Goal: Information Seeking & Learning: Learn about a topic

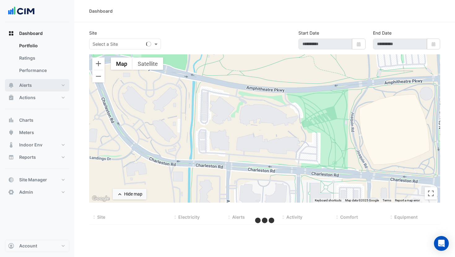
click at [40, 84] on button "Alerts" at bounding box center [37, 85] width 64 height 12
click at [41, 81] on link "Templates" at bounding box center [41, 83] width 55 height 12
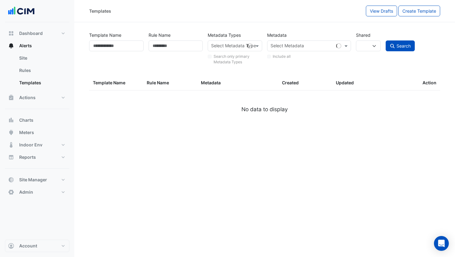
select select
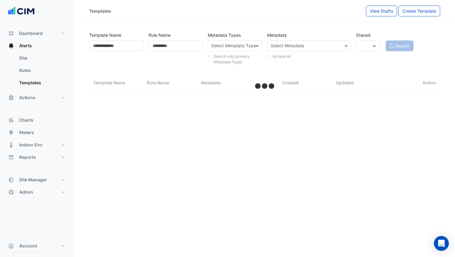
select select "***"
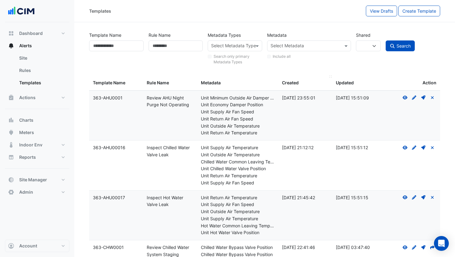
click at [290, 83] on span "Created" at bounding box center [290, 82] width 17 height 5
click at [115, 44] on input "Template Name" at bounding box center [116, 46] width 54 height 11
paste input "*********"
type input "*********"
click at [403, 42] on button "Search" at bounding box center [400, 46] width 29 height 11
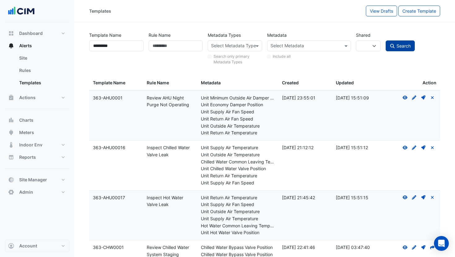
select select
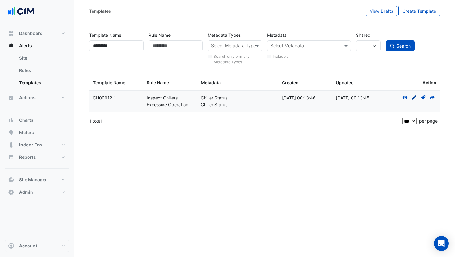
click at [414, 98] on icon at bounding box center [414, 98] width 4 height 4
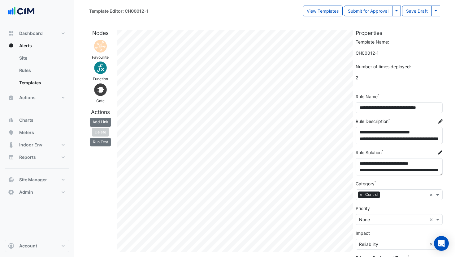
scroll to position [77, 0]
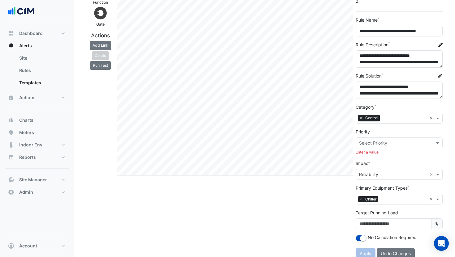
click at [421, 132] on div "Priority Select Priority Enter a value" at bounding box center [399, 142] width 87 height 27
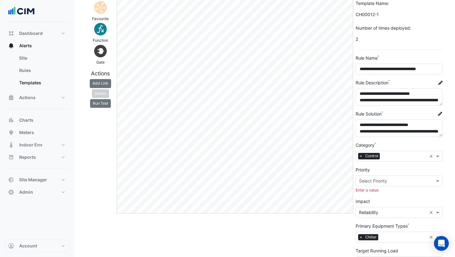
scroll to position [0, 0]
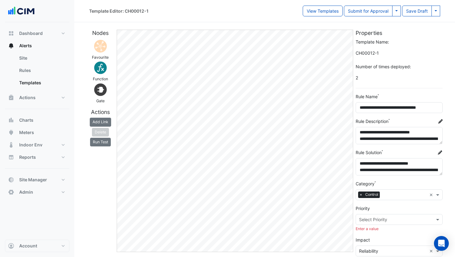
select select
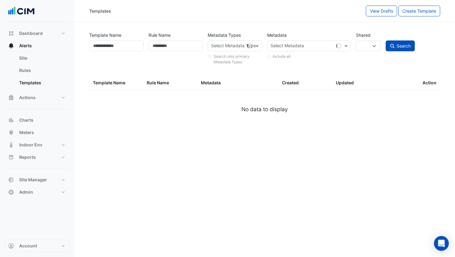
type input "*********"
select select
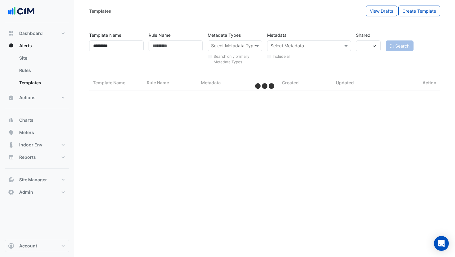
select select "***"
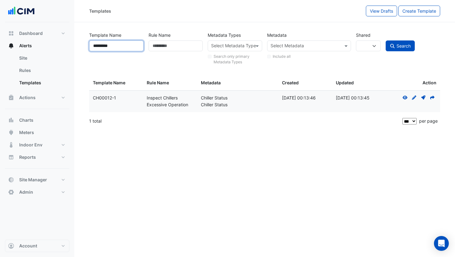
click at [125, 45] on input "*********" at bounding box center [116, 46] width 54 height 11
paste input "**"
type input "**********"
click at [392, 45] on icon "submit" at bounding box center [393, 46] width 6 height 4
select select
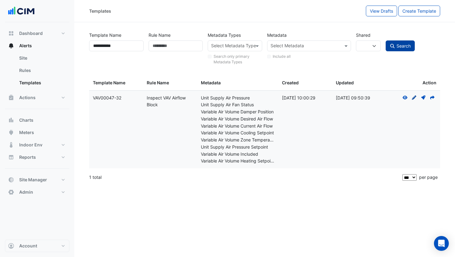
click at [413, 99] on icon at bounding box center [414, 98] width 4 height 4
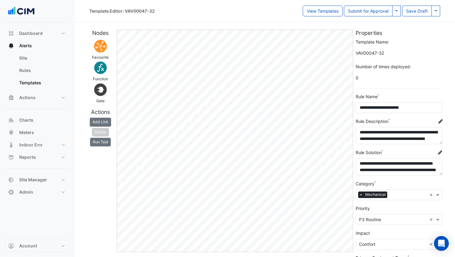
select select
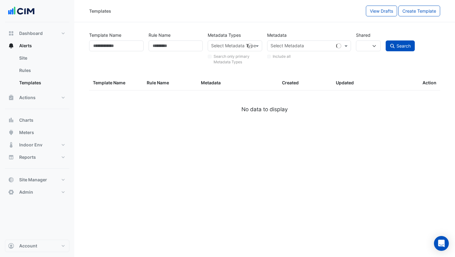
type input "**********"
select select
select select "***"
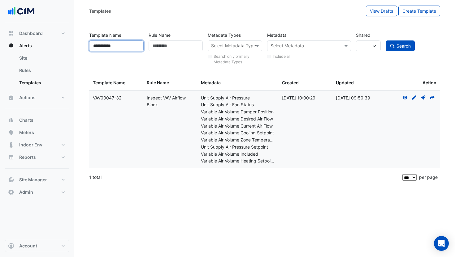
click at [125, 47] on input "**********" at bounding box center [116, 46] width 54 height 11
paste input "**"
type input "**********"
click at [403, 47] on span "Search" at bounding box center [403, 45] width 14 height 5
select select
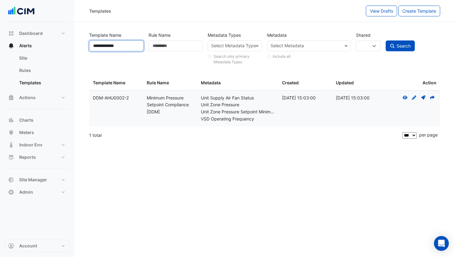
drag, startPoint x: 138, startPoint y: 46, endPoint x: 126, endPoint y: 45, distance: 12.1
click at [132, 46] on input "**********" at bounding box center [116, 46] width 54 height 11
click at [126, 45] on input "**********" at bounding box center [116, 46] width 54 height 11
click at [386, 41] on button "Search" at bounding box center [400, 46] width 29 height 11
select select
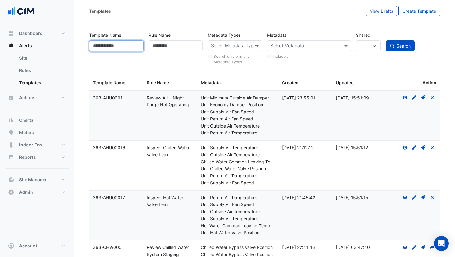
click at [114, 48] on input "Template Name" at bounding box center [116, 46] width 54 height 11
paste input "**********"
type input "**********"
click at [408, 47] on span "Search" at bounding box center [403, 45] width 14 height 5
select select
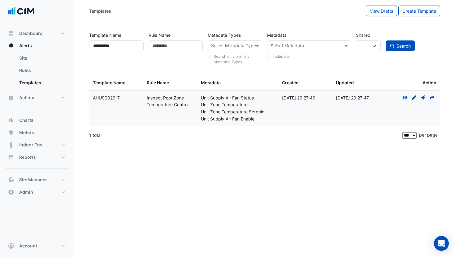
click at [414, 99] on icon at bounding box center [414, 98] width 4 height 4
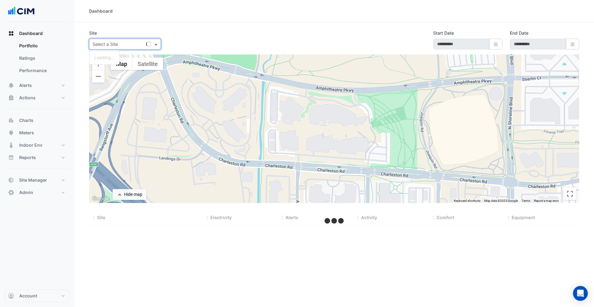
click at [115, 43] on input "text" at bounding box center [119, 44] width 53 height 6
type input "**********"
select select "***"
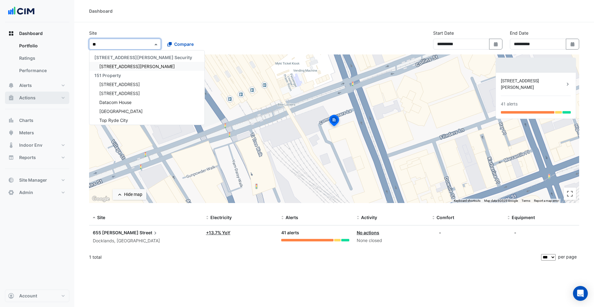
type input "***"
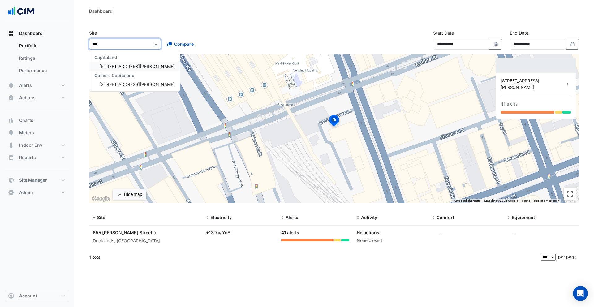
click at [120, 64] on span "[STREET_ADDRESS][PERSON_NAME]" at bounding box center [137, 66] width 76 height 5
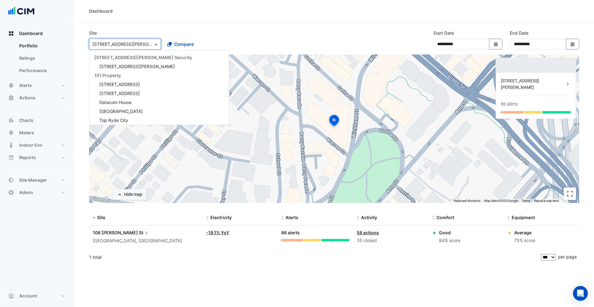
drag, startPoint x: 138, startPoint y: 47, endPoint x: 141, endPoint y: 74, distance: 27.1
click at [138, 48] on div "Select a Site × 108 Wickham St" at bounding box center [125, 44] width 72 height 11
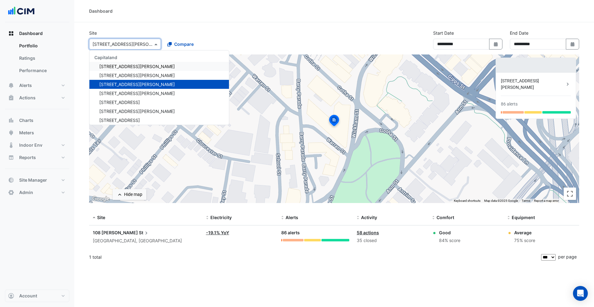
scroll to position [2872, 0]
click at [131, 75] on span "[STREET_ADDRESS][PERSON_NAME]" at bounding box center [137, 74] width 76 height 5
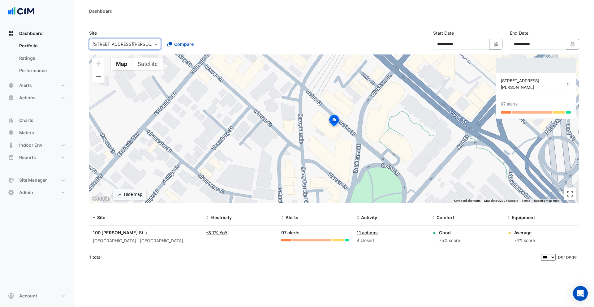
click at [133, 43] on input "text" at bounding box center [119, 44] width 53 height 6
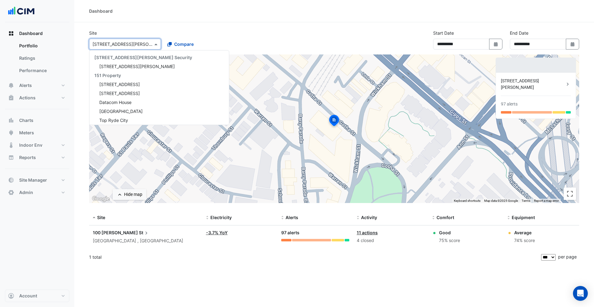
scroll to position [2893, 0]
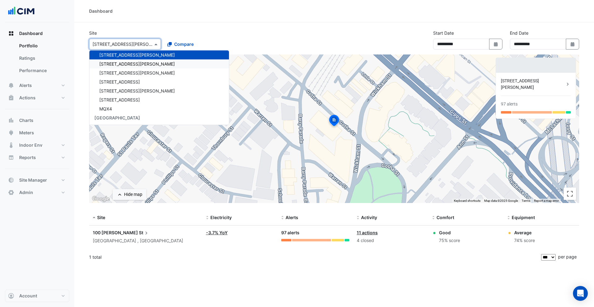
click at [132, 64] on div "[STREET_ADDRESS][PERSON_NAME]" at bounding box center [159, 63] width 140 height 9
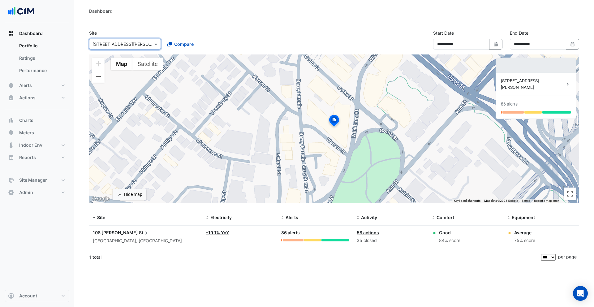
click at [132, 45] on input "text" at bounding box center [119, 44] width 53 height 6
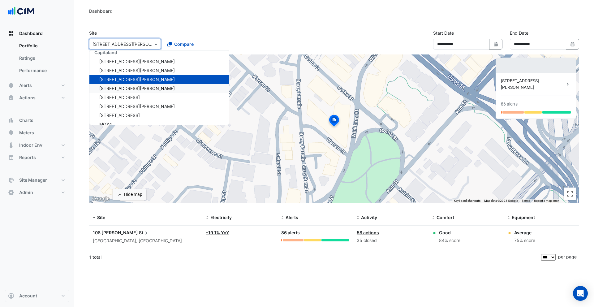
scroll to position [2864, 0]
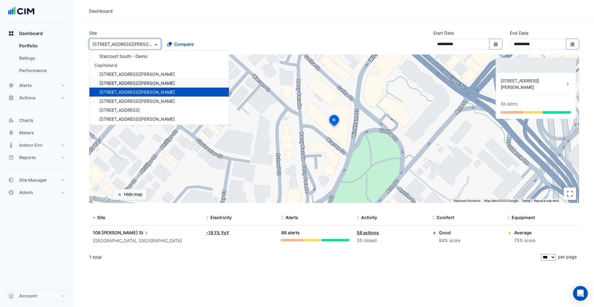
click at [118, 82] on span "[STREET_ADDRESS][PERSON_NAME]" at bounding box center [137, 82] width 76 height 5
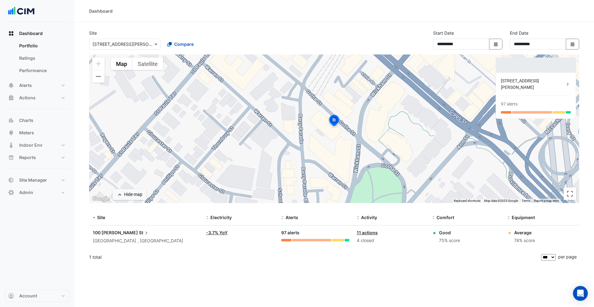
click at [517, 80] on div "[STREET_ADDRESS][PERSON_NAME]" at bounding box center [533, 84] width 64 height 13
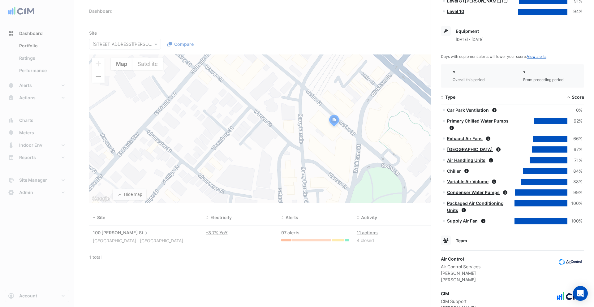
scroll to position [395, 0]
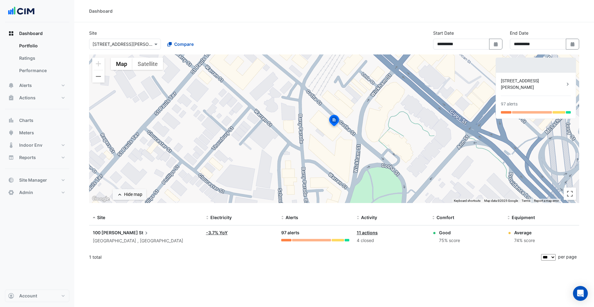
drag, startPoint x: 174, startPoint y: 23, endPoint x: 121, endPoint y: 52, distance: 60.7
click at [170, 23] on ngb-offcanvas-backdrop at bounding box center [297, 153] width 594 height 307
drag, startPoint x: 121, startPoint y: 48, endPoint x: 128, endPoint y: 46, distance: 7.7
click at [121, 48] on div "Select a Site × 100 Wickham St" at bounding box center [125, 44] width 72 height 11
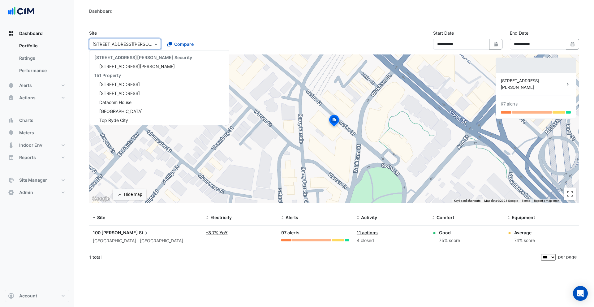
scroll to position [2893, 0]
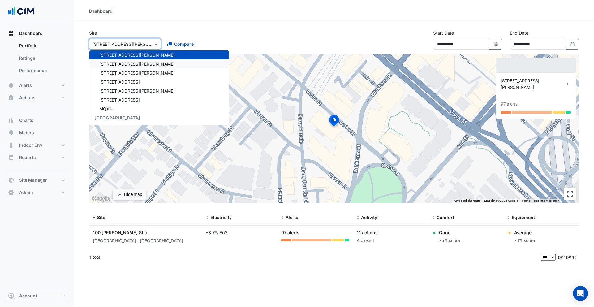
click at [146, 60] on div "108 Wickham St" at bounding box center [159, 63] width 140 height 9
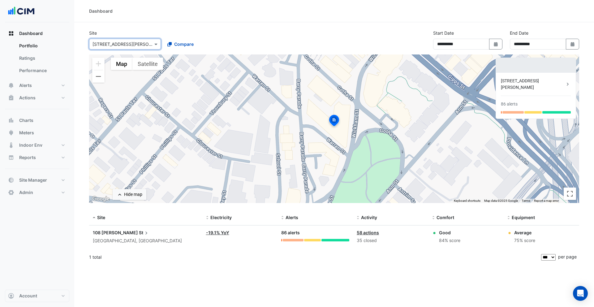
click at [542, 83] on div "[STREET_ADDRESS][PERSON_NAME]" at bounding box center [533, 84] width 64 height 13
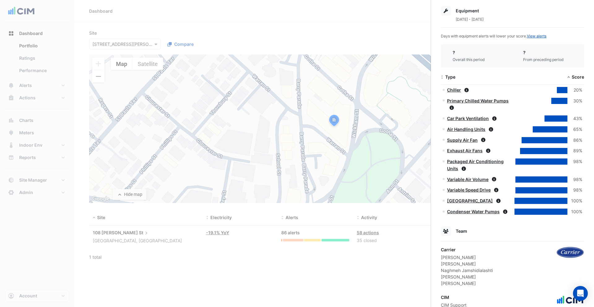
scroll to position [322, 0]
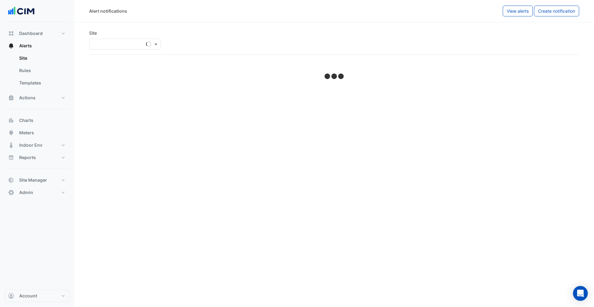
select select "******"
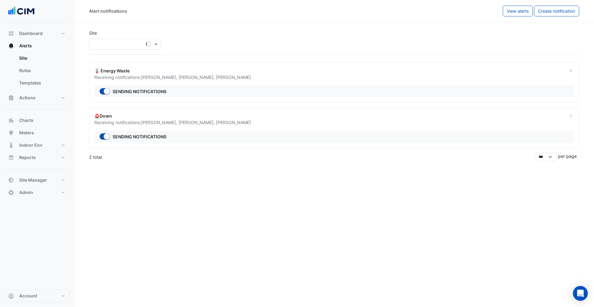
click at [328, 80] on div "Receiving notifications: Craig Brun , Fakher Zaman , Mushayyed Sayyed" at bounding box center [327, 77] width 466 height 6
click at [54, 97] on button "Actions" at bounding box center [37, 98] width 64 height 12
click at [43, 83] on link "Manager" at bounding box center [41, 83] width 55 height 12
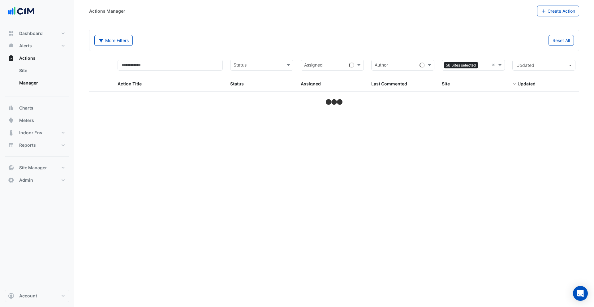
drag, startPoint x: 54, startPoint y: 83, endPoint x: 352, endPoint y: 76, distance: 297.5
click at [55, 83] on link "Manager" at bounding box center [41, 83] width 55 height 12
select select "***"
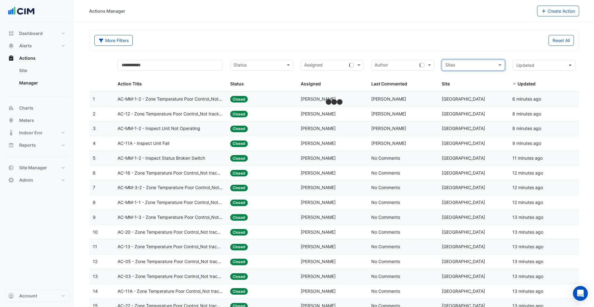
click at [429, 50] on div "More Filters Reset All" at bounding box center [334, 40] width 490 height 21
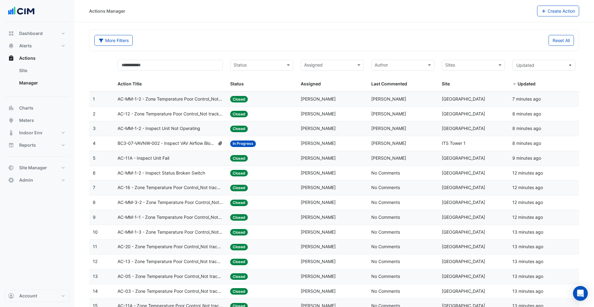
click at [211, 102] on datatable-body-cell "Action Title: AC-MM-1-2 - Zone Temperature Poor Control_Not tracking Zone TSP" at bounding box center [170, 99] width 113 height 15
click at [198, 175] on span "AC-MM-1-2 - Inspect Status Broken Switch" at bounding box center [162, 173] width 88 height 7
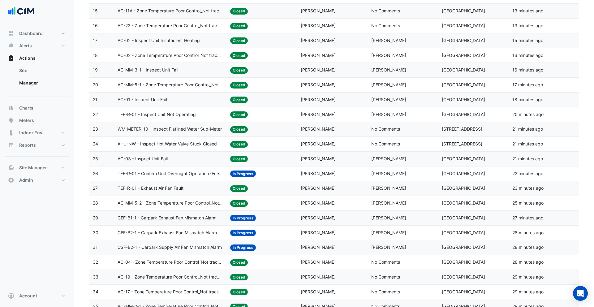
scroll to position [293, 0]
click at [196, 160] on div "AC-03 - Inspect Unit Fail" at bounding box center [171, 158] width 106 height 7
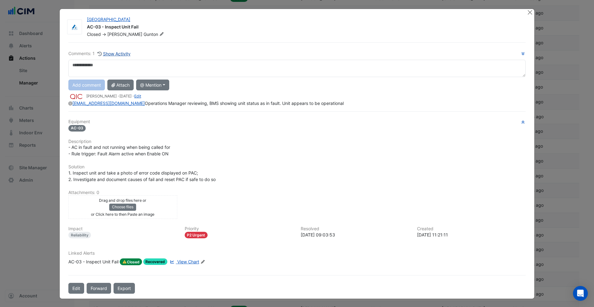
click at [110, 54] on button "Show Activity" at bounding box center [114, 53] width 34 height 7
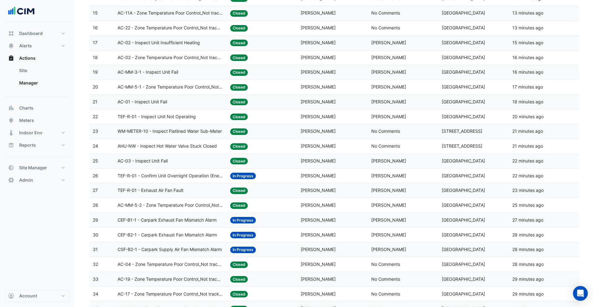
click at [213, 103] on div "AC-01 - Inspect Unit Fail" at bounding box center [171, 101] width 106 height 7
click at [191, 60] on span "AC-02 - Zone Temperature Poor Control_Not tracking Zone TSP" at bounding box center [171, 57] width 106 height 7
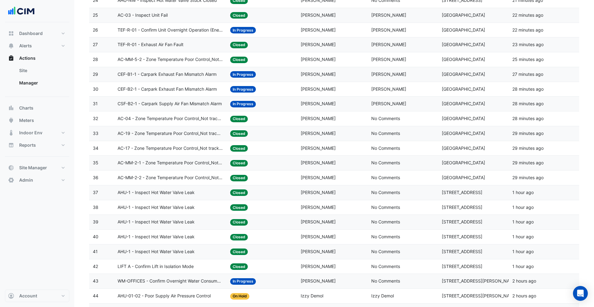
scroll to position [458, 0]
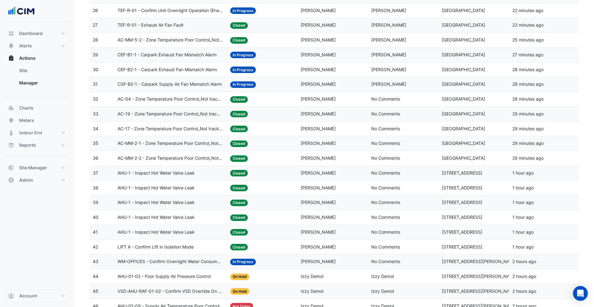
click at [198, 174] on div "AHU-1 - Inspect Hot Water Valve Leak" at bounding box center [171, 173] width 106 height 7
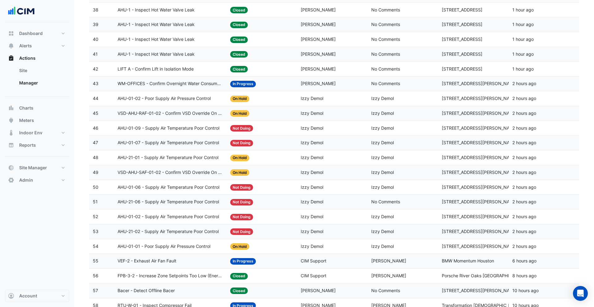
scroll to position [643, 0]
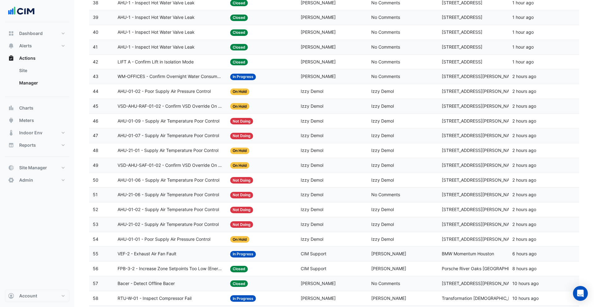
click at [368, 93] on datatable-body-cell "Last Commented: Izzy Demol" at bounding box center [403, 91] width 71 height 15
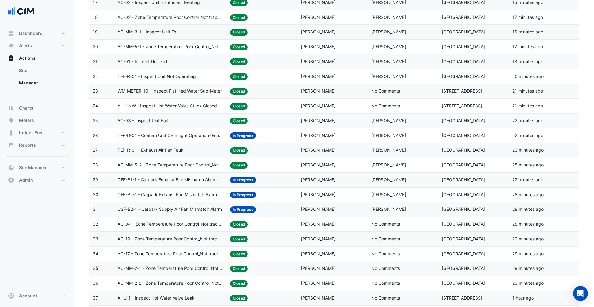
scroll to position [385, 0]
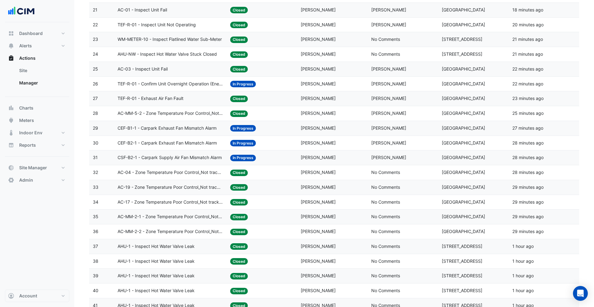
click at [198, 128] on span "CEF-B1-1 - Carpark Exhaust Fan Mismatch Alarm" at bounding box center [167, 128] width 99 height 7
click at [193, 163] on datatable-body-cell "Action Title: CSF-B2-1 - Carpark Supply Air Fan Mismatch Alarm" at bounding box center [170, 157] width 113 height 15
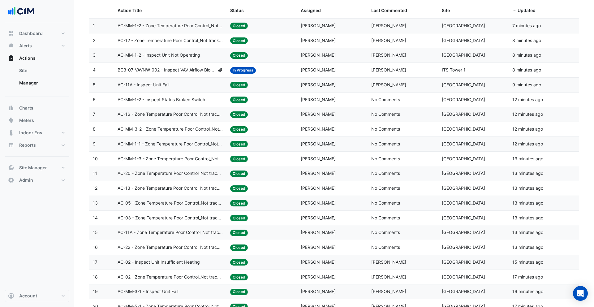
scroll to position [0, 0]
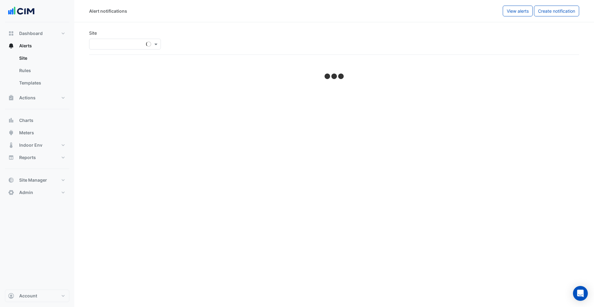
select select "******"
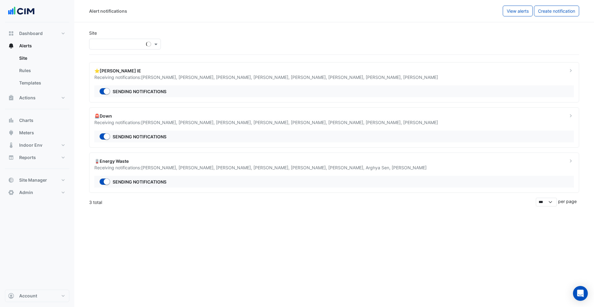
click at [358, 89] on div "Sending notifications" at bounding box center [334, 91] width 480 height 12
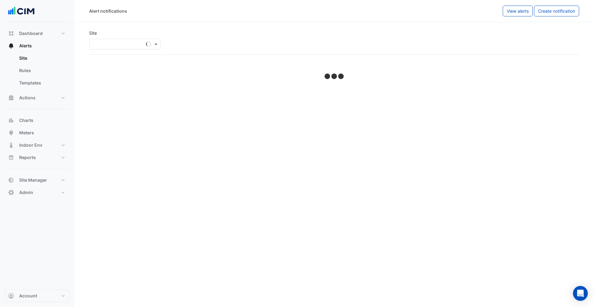
select select "******"
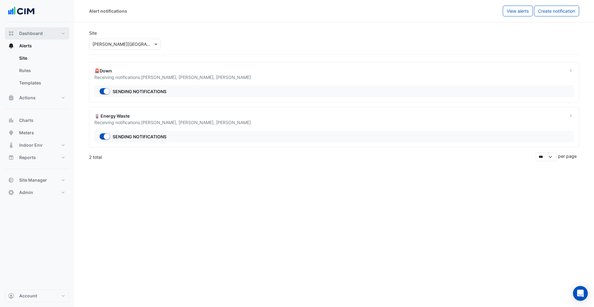
click at [48, 38] on button "Dashboard" at bounding box center [37, 33] width 64 height 12
select select "***"
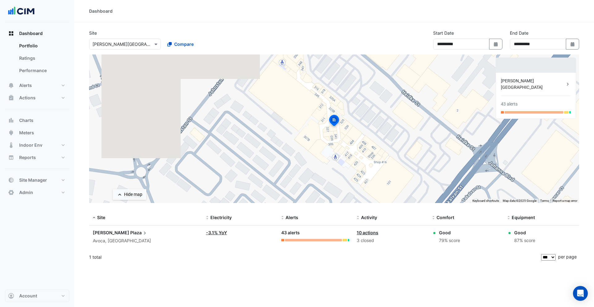
click at [134, 43] on input "text" at bounding box center [119, 44] width 53 height 6
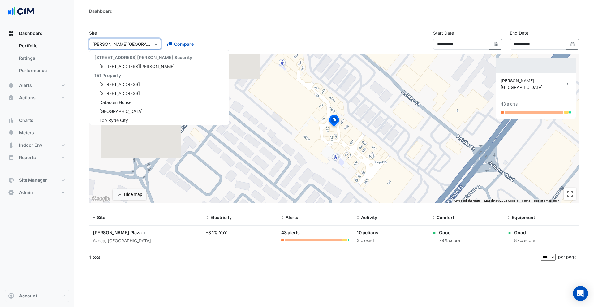
scroll to position [8520, 0]
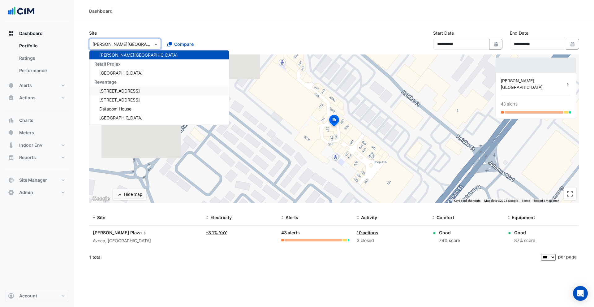
click at [122, 90] on span "[STREET_ADDRESS]" at bounding box center [119, 90] width 41 height 5
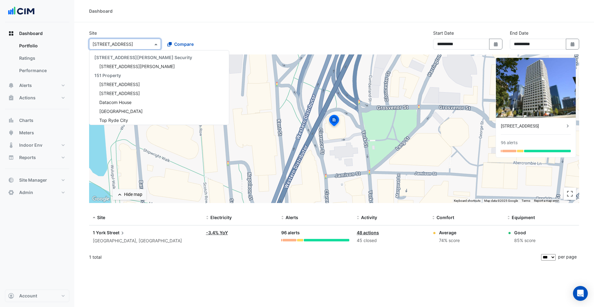
scroll to position [8556, 0]
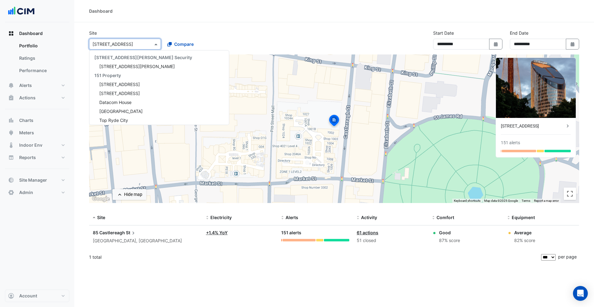
scroll to position [8565, 0]
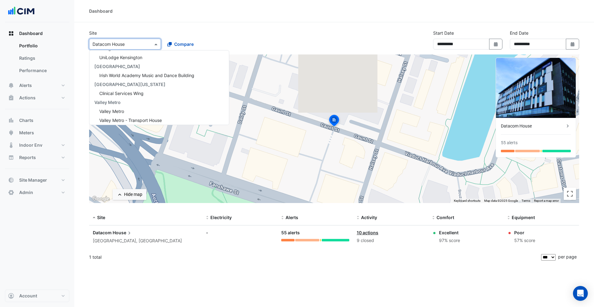
scroll to position [10681, 0]
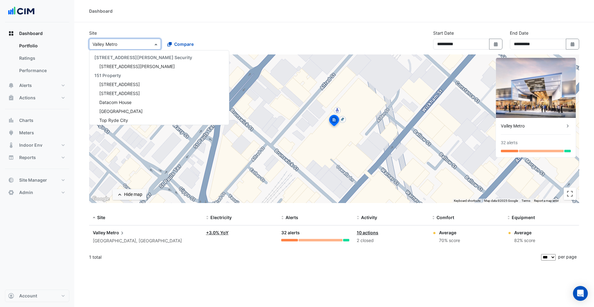
scroll to position [10719, 0]
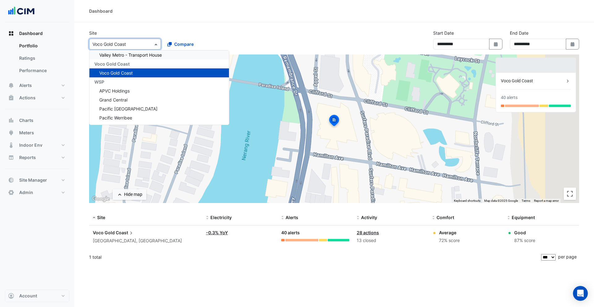
scroll to position [10629, 0]
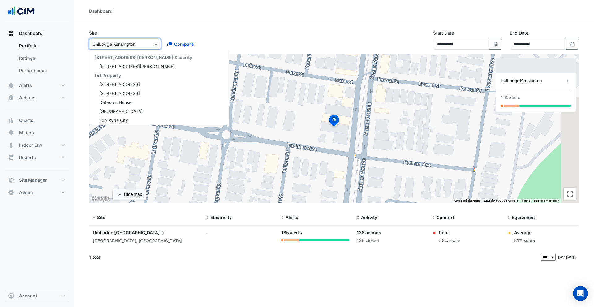
scroll to position [10665, 0]
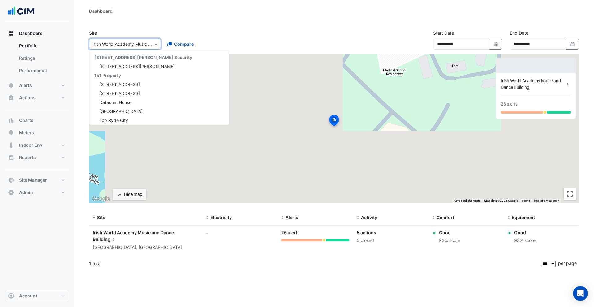
scroll to position [10683, 0]
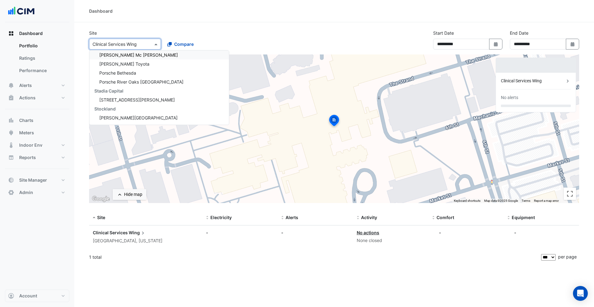
scroll to position [10450, 0]
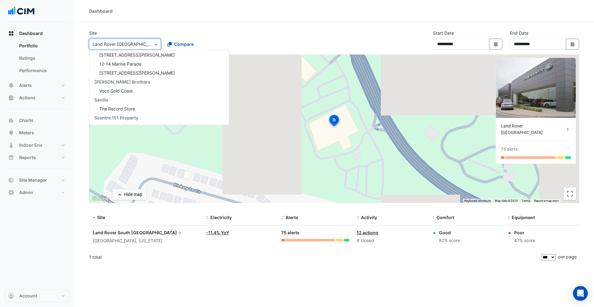
scroll to position [8583, 0]
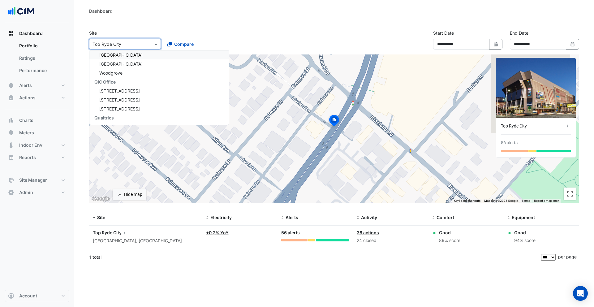
scroll to position [8412, 0]
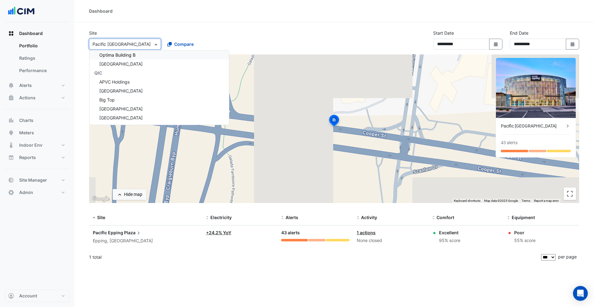
scroll to position [8179, 0]
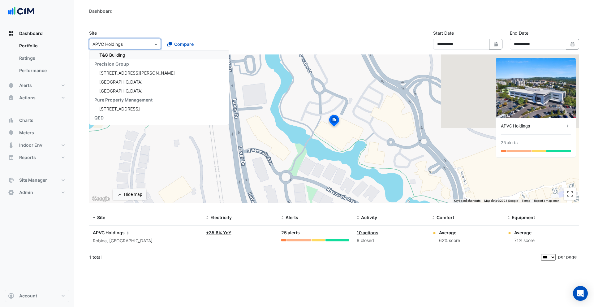
scroll to position [7533, 0]
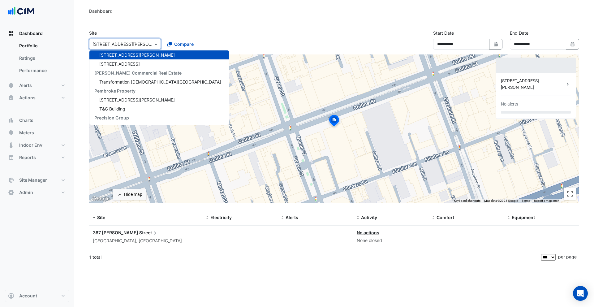
scroll to position [7551, 0]
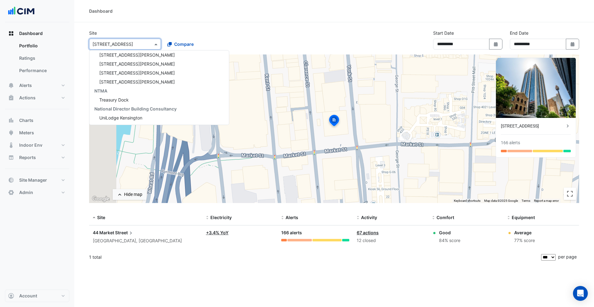
scroll to position [7021, 0]
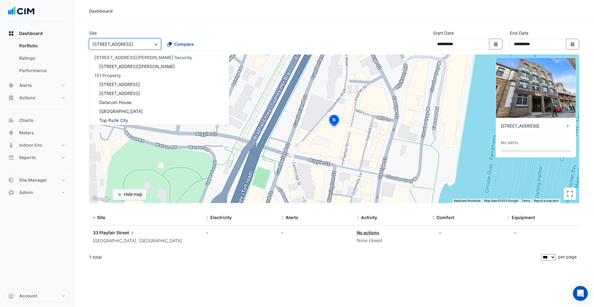
scroll to position [7021, 0]
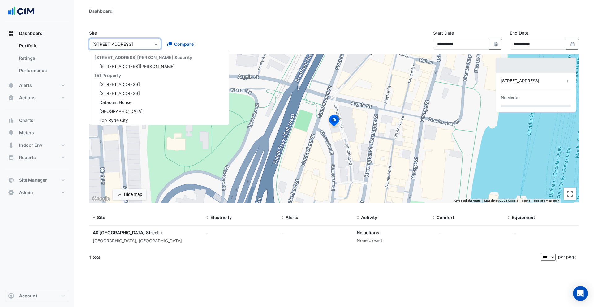
scroll to position [7030, 0]
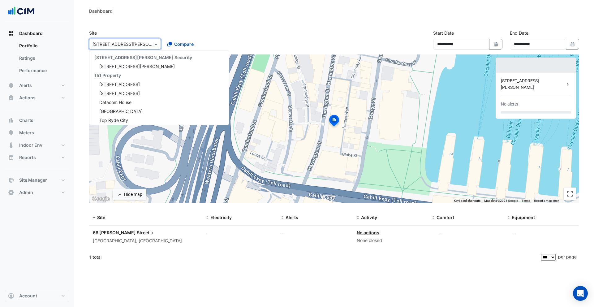
scroll to position [7039, 0]
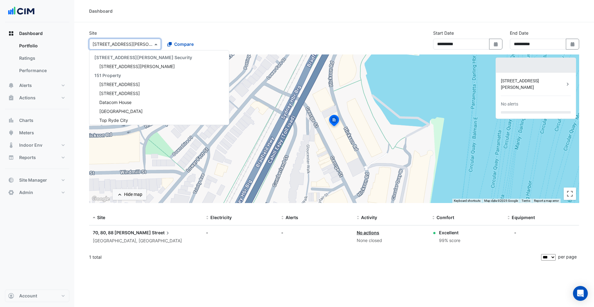
scroll to position [7048, 0]
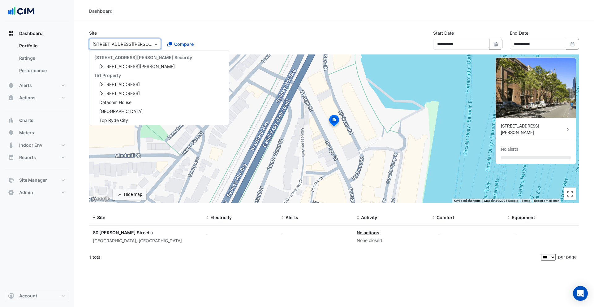
scroll to position [7057, 0]
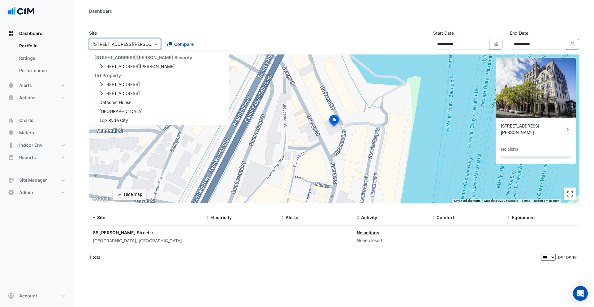
scroll to position [7066, 0]
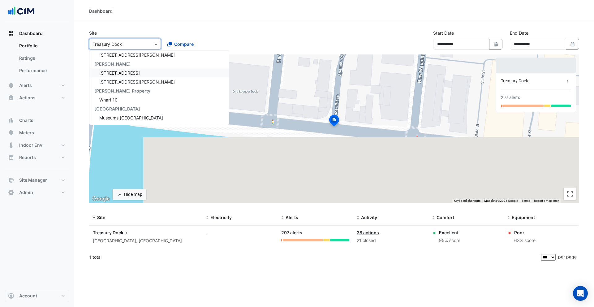
scroll to position [6860, 0]
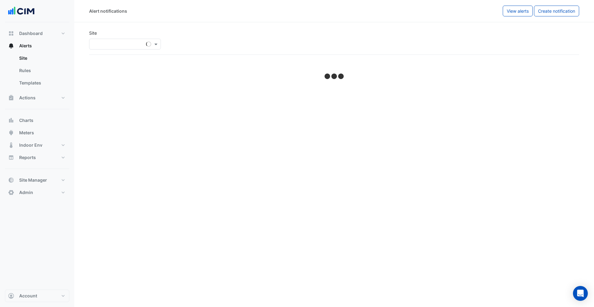
select select "******"
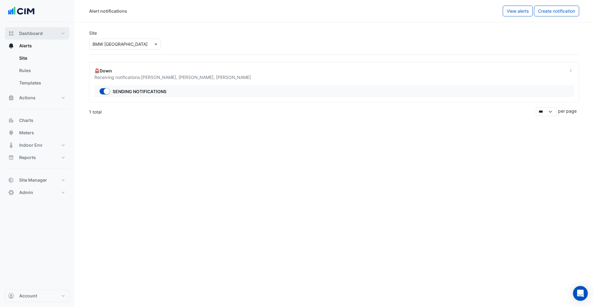
click at [37, 33] on span "Dashboard" at bounding box center [31, 33] width 24 height 6
select select "***"
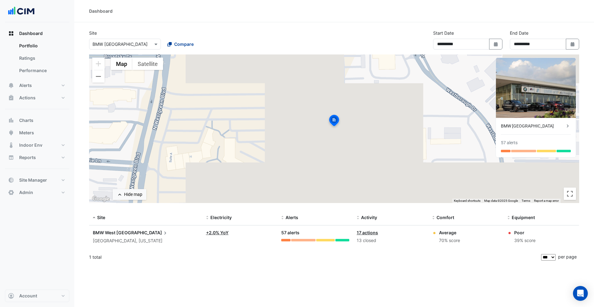
click at [181, 44] on span "Compare" at bounding box center [183, 44] width 19 height 6
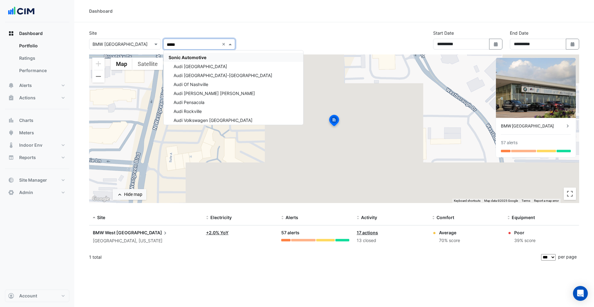
click at [189, 56] on span "Sonic Automotive" at bounding box center [188, 57] width 38 height 5
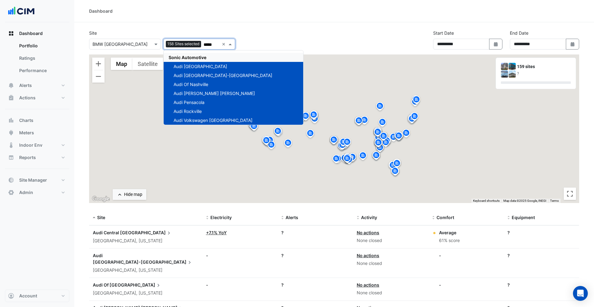
type input "*****"
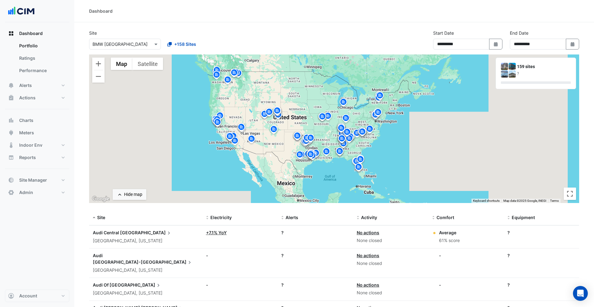
drag, startPoint x: 354, startPoint y: 85, endPoint x: 317, endPoint y: 81, distance: 37.4
click at [317, 81] on div "To activate drag with keyboard, press Alt + Enter. Once in keyboard drag state,…" at bounding box center [334, 128] width 490 height 149
click at [292, 217] on span "Alerts" at bounding box center [292, 217] width 13 height 5
click at [292, 218] on span "Alerts" at bounding box center [292, 217] width 13 height 5
click at [119, 240] on div "[GEOGRAPHIC_DATA], [US_STATE]" at bounding box center [146, 240] width 106 height 7
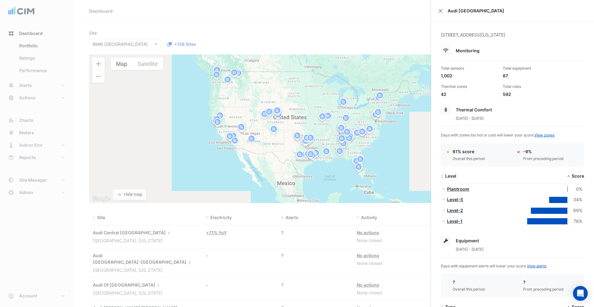
click at [119, 240] on ngb-offcanvas-backdrop at bounding box center [297, 153] width 594 height 307
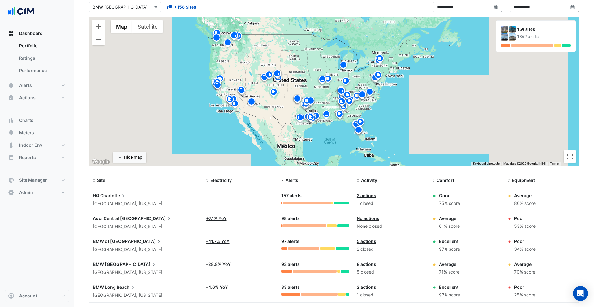
scroll to position [29, 0]
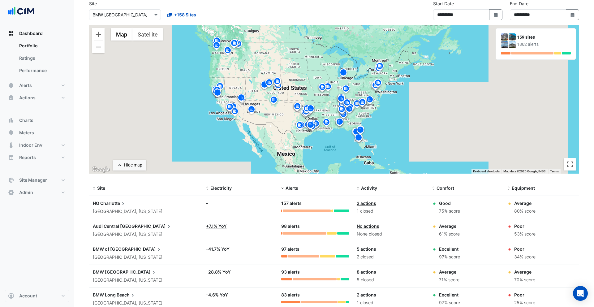
click at [116, 205] on span "Charlotte" at bounding box center [113, 203] width 26 height 7
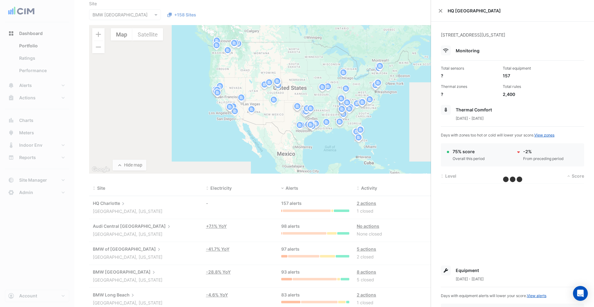
click at [116, 205] on ngb-offcanvas-backdrop at bounding box center [297, 153] width 594 height 307
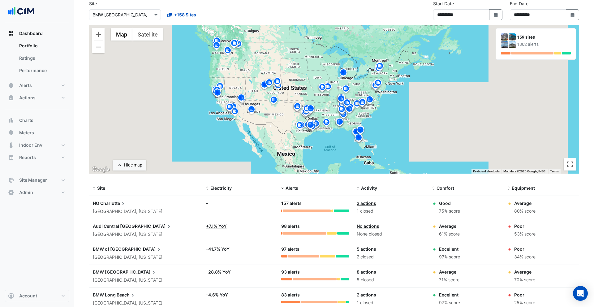
click at [369, 101] on img at bounding box center [370, 100] width 10 height 11
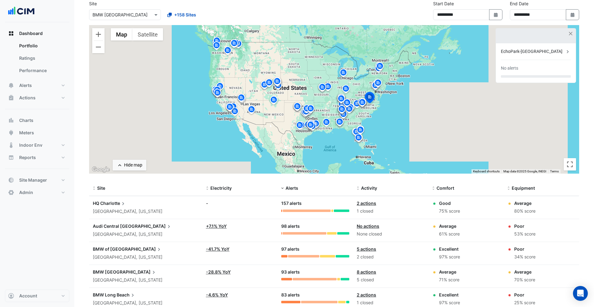
click at [362, 102] on img at bounding box center [362, 103] width 10 height 11
click at [362, 129] on img at bounding box center [361, 130] width 10 height 11
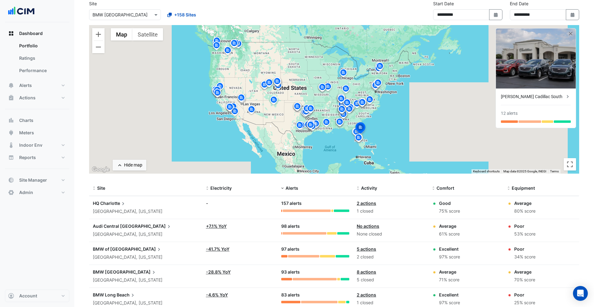
click at [360, 127] on img at bounding box center [361, 128] width 14 height 15
click at [570, 33] on button "button" at bounding box center [571, 33] width 5 height 5
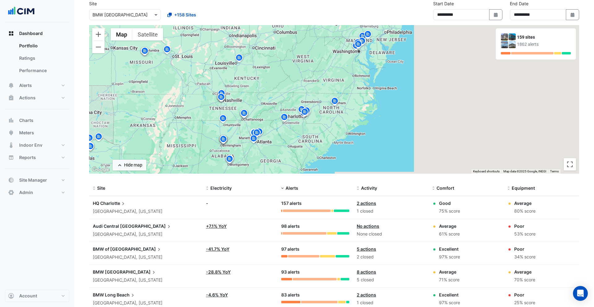
click at [107, 205] on span "Charlotte" at bounding box center [113, 203] width 26 height 7
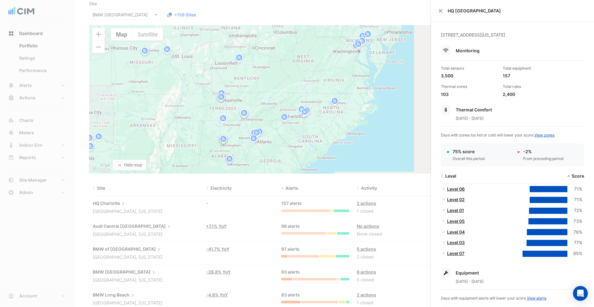
click at [107, 205] on ngb-offcanvas-backdrop at bounding box center [297, 153] width 594 height 307
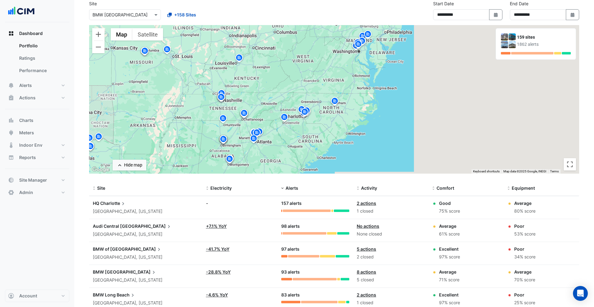
click at [281, 118] on img at bounding box center [284, 118] width 10 height 11
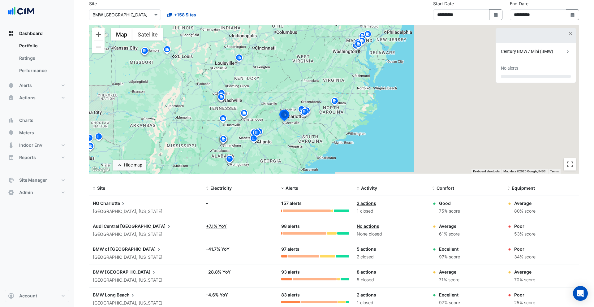
click at [300, 109] on img at bounding box center [305, 112] width 10 height 11
click at [309, 114] on img at bounding box center [305, 110] width 14 height 15
click at [335, 105] on img at bounding box center [335, 102] width 10 height 11
click at [118, 206] on span "Charlotte" at bounding box center [113, 203] width 26 height 7
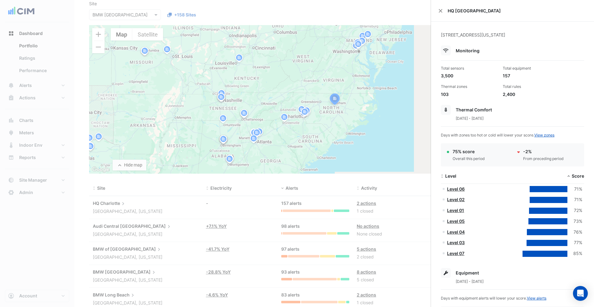
click at [113, 206] on ngb-offcanvas-backdrop at bounding box center [297, 153] width 594 height 307
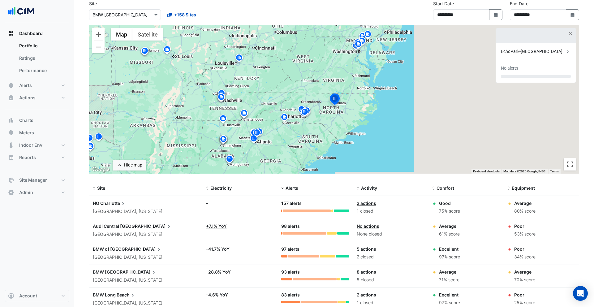
click at [136, 16] on input "text" at bounding box center [119, 15] width 53 height 6
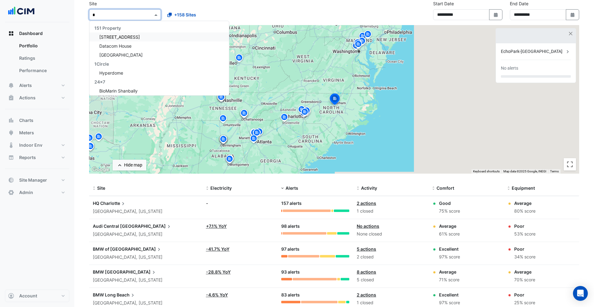
scroll to position [4858, 0]
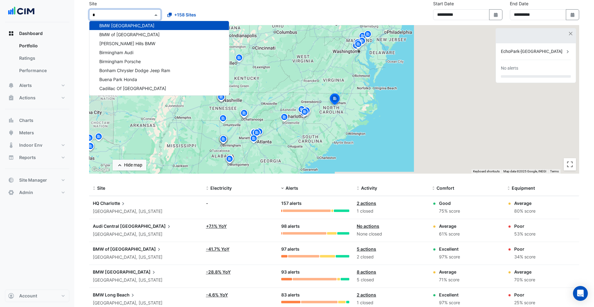
type input "**"
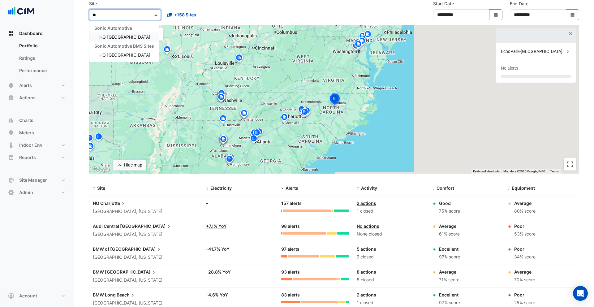
scroll to position [0, 0]
click at [123, 37] on span "HQ Charlotte" at bounding box center [124, 36] width 51 height 5
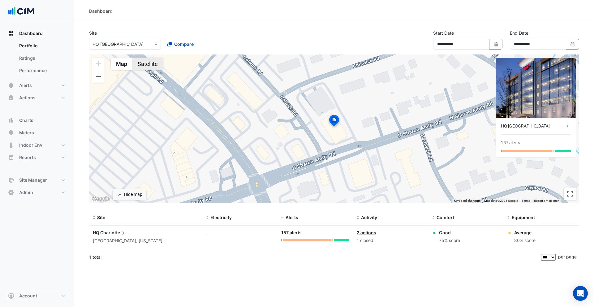
click at [150, 63] on button "Satellite" at bounding box center [147, 64] width 31 height 12
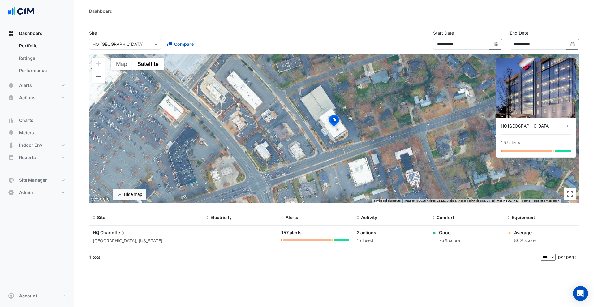
click at [145, 44] on input "text" at bounding box center [119, 44] width 53 height 6
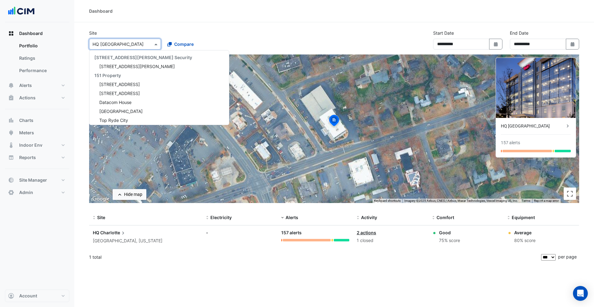
scroll to position [9453, 0]
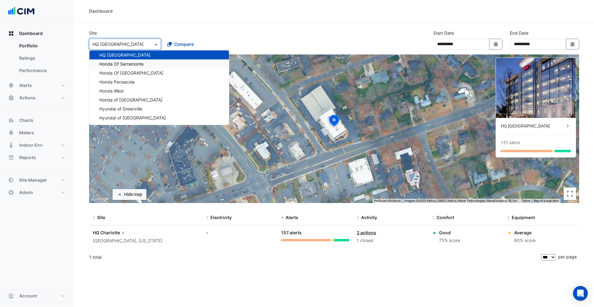
click at [136, 64] on span "Honda Of Serramonte" at bounding box center [121, 63] width 44 height 5
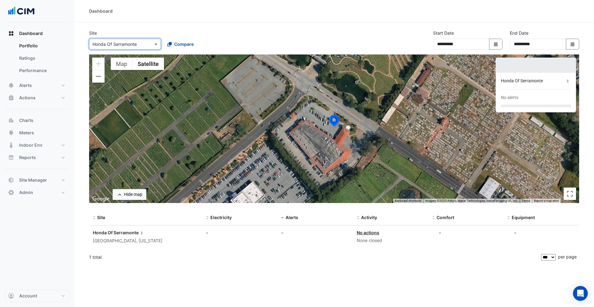
click at [135, 45] on input "text" at bounding box center [119, 44] width 53 height 6
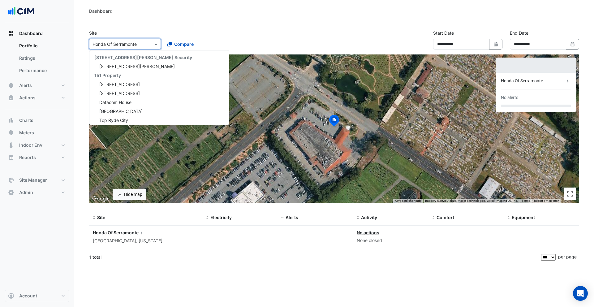
scroll to position [9462, 0]
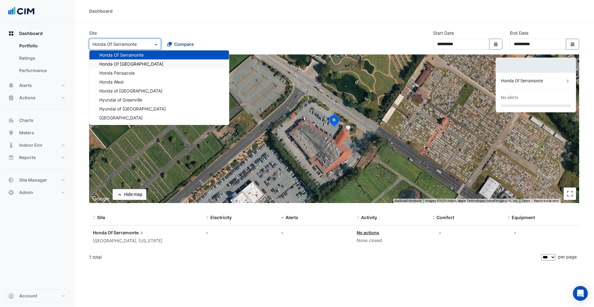
click at [133, 64] on span "Honda Of Stevens Creek" at bounding box center [131, 63] width 64 height 5
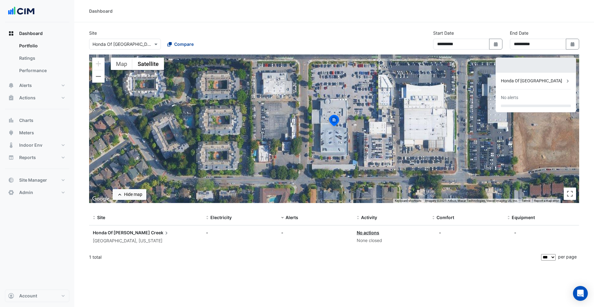
click at [176, 45] on span "Compare" at bounding box center [183, 44] width 19 height 6
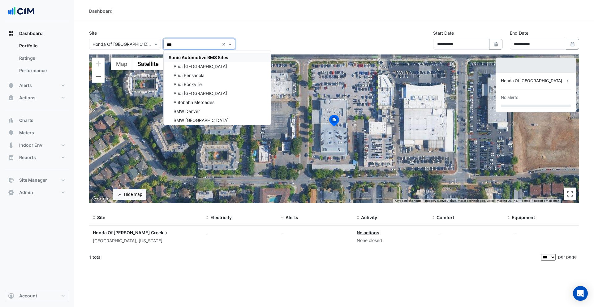
click at [190, 56] on span "Sonic Automotive BMS Sites" at bounding box center [199, 57] width 60 height 5
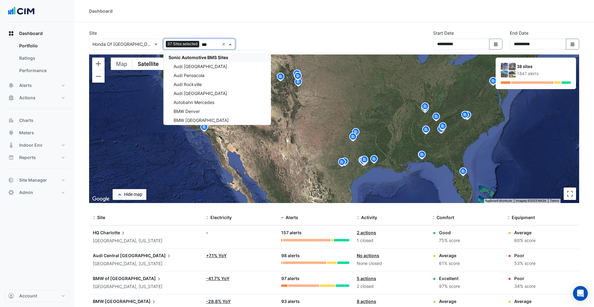
type input "***"
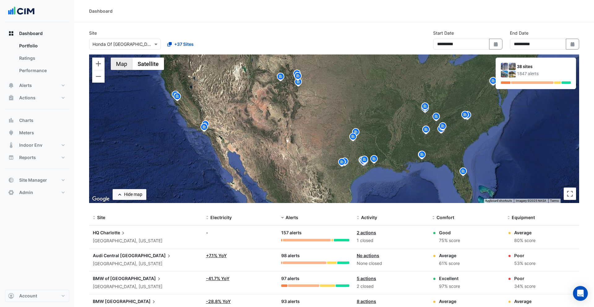
click at [121, 64] on button "Map" at bounding box center [122, 64] width 22 height 12
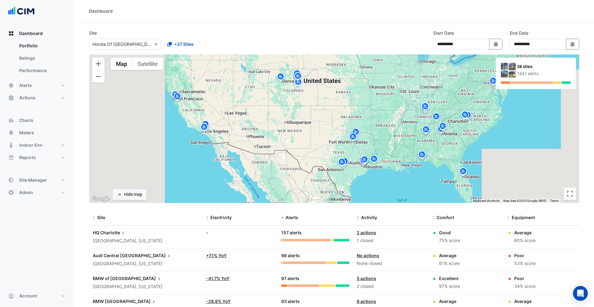
click at [442, 125] on img at bounding box center [443, 127] width 10 height 11
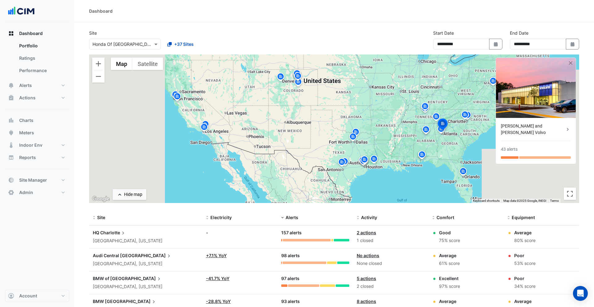
click at [428, 130] on img at bounding box center [426, 130] width 10 height 11
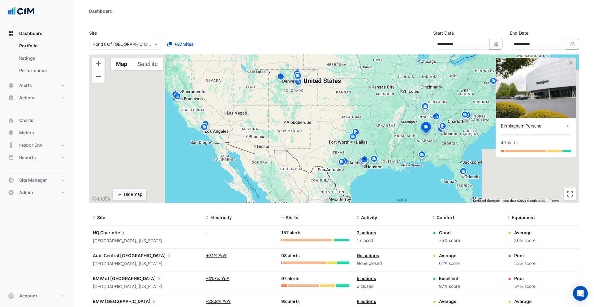
click at [358, 133] on img at bounding box center [356, 133] width 10 height 11
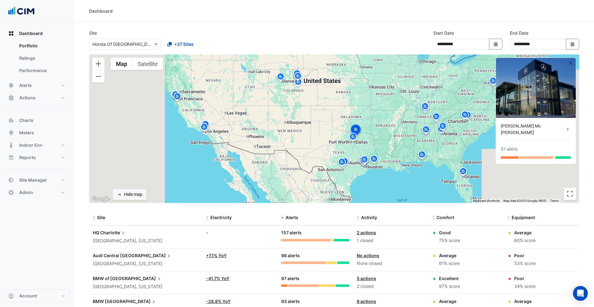
click at [109, 234] on span "Charlotte" at bounding box center [113, 232] width 26 height 7
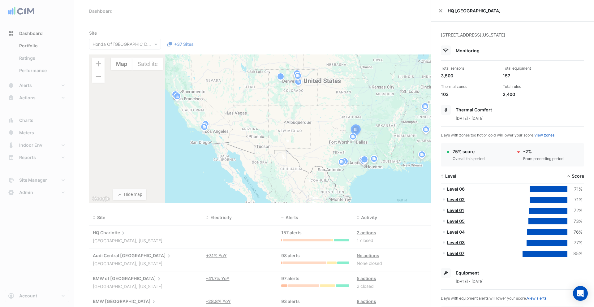
click at [293, 241] on ngb-offcanvas-backdrop at bounding box center [297, 153] width 594 height 307
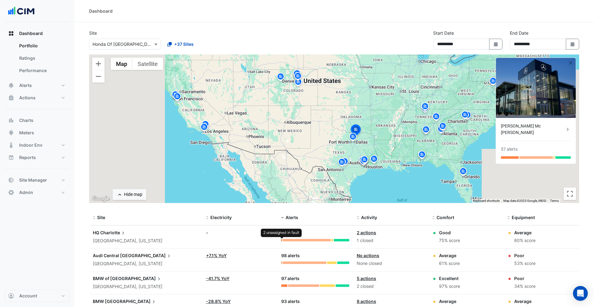
click at [282, 241] on div at bounding box center [281, 240] width 1 height 2
click at [283, 287] on div at bounding box center [284, 285] width 6 height 2
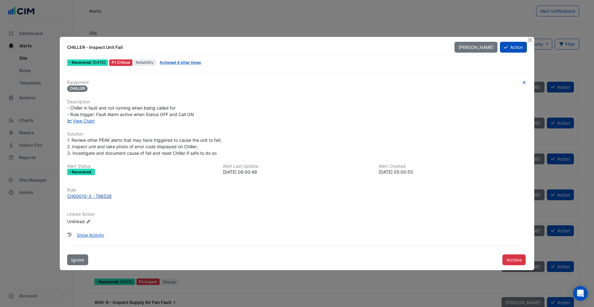
click at [86, 196] on div "CH00010-3 - 796528" at bounding box center [89, 196] width 45 height 6
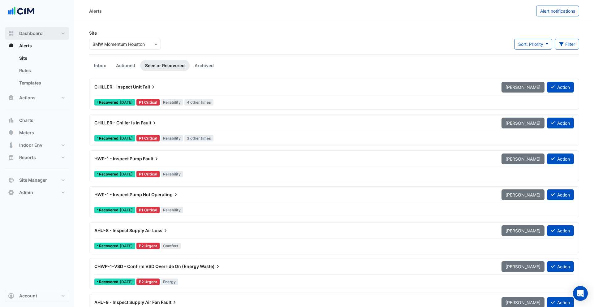
click at [28, 36] on span "Dashboard" at bounding box center [31, 33] width 24 height 6
select select "***"
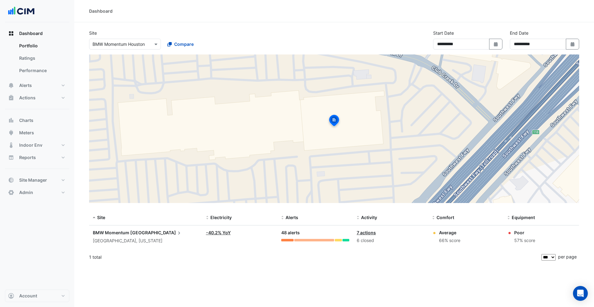
click at [139, 45] on input "text" at bounding box center [119, 44] width 53 height 6
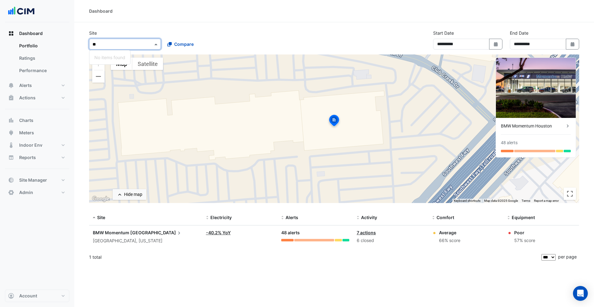
type input "*"
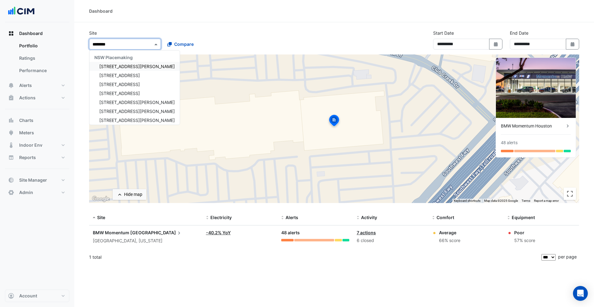
type input "*********"
click at [113, 67] on span "[STREET_ADDRESS][PERSON_NAME]" at bounding box center [137, 66] width 76 height 5
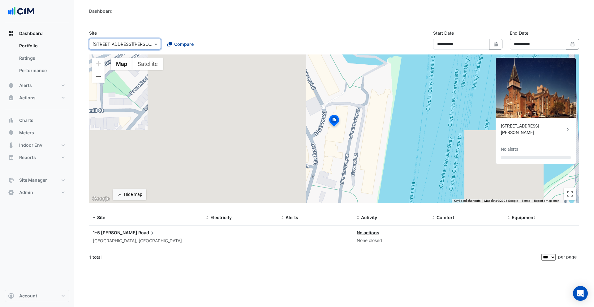
click at [182, 46] on span "Compare" at bounding box center [183, 44] width 19 height 6
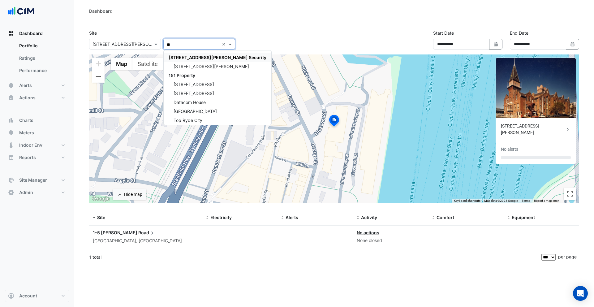
type input "*"
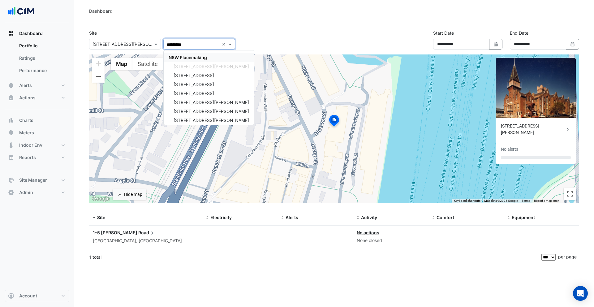
click at [190, 58] on span "NSW Placemaking" at bounding box center [188, 57] width 38 height 5
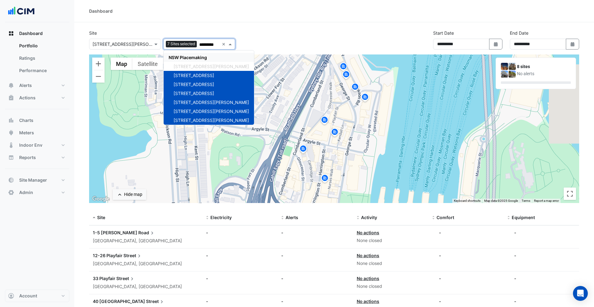
type input "*********"
click at [272, 86] on div "To activate drag with keyboard, press Alt + Enter. Once in keyboard drag state,…" at bounding box center [334, 128] width 490 height 149
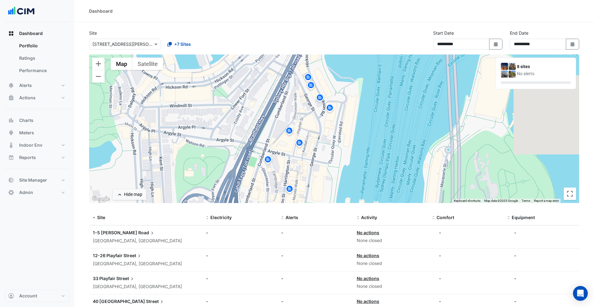
drag, startPoint x: 292, startPoint y: 97, endPoint x: 255, endPoint y: 109, distance: 38.4
click at [255, 109] on div "To activate drag with keyboard, press Alt + Enter. Once in keyboard drag state,…" at bounding box center [334, 128] width 490 height 149
click at [572, 194] on button "Toggle fullscreen view" at bounding box center [570, 194] width 12 height 12
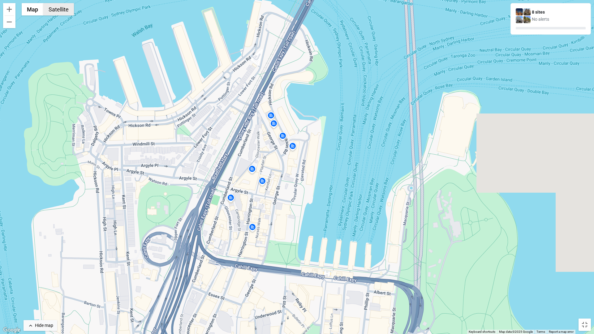
click at [67, 8] on button "Satellite" at bounding box center [58, 9] width 31 height 12
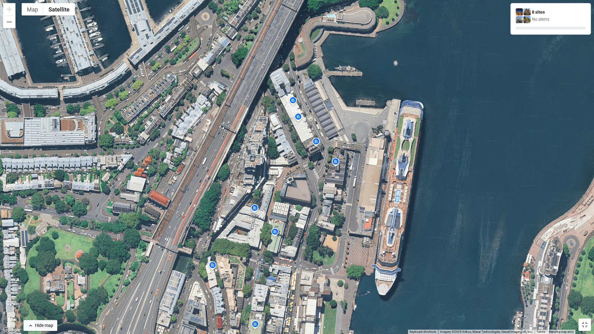
drag, startPoint x: 262, startPoint y: 177, endPoint x: 247, endPoint y: 142, distance: 38.0
click at [247, 142] on div "To activate drag with keyboard, press Alt + Enter. Once in keyboard drag state,…" at bounding box center [297, 167] width 594 height 334
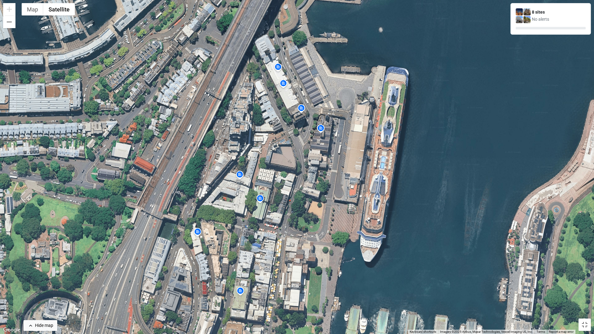
click at [278, 68] on img at bounding box center [278, 68] width 10 height 11
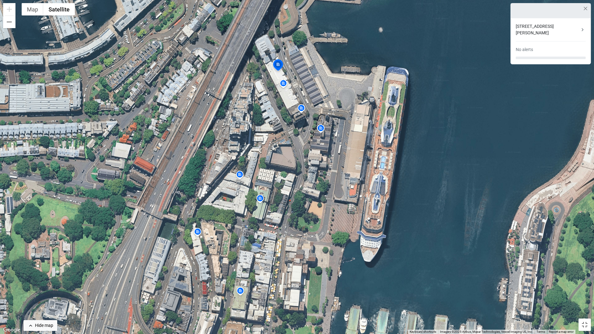
click at [285, 85] on img at bounding box center [284, 84] width 10 height 11
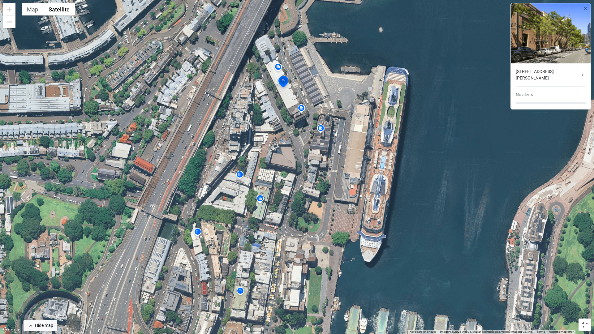
click at [301, 112] on img at bounding box center [301, 109] width 10 height 11
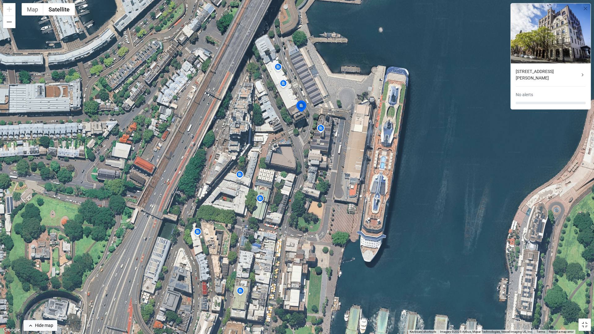
click at [320, 129] on img at bounding box center [321, 129] width 10 height 11
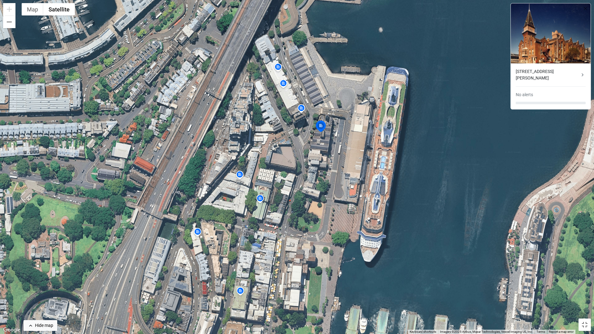
click at [242, 174] on img at bounding box center [240, 175] width 10 height 11
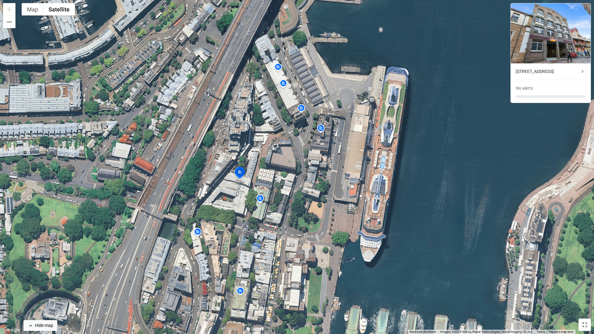
click at [260, 199] on img at bounding box center [260, 199] width 10 height 11
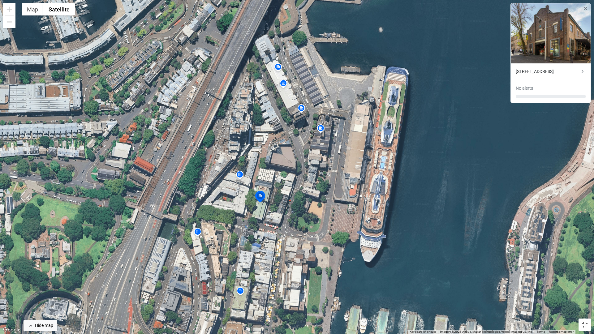
click at [199, 232] on img at bounding box center [198, 232] width 10 height 11
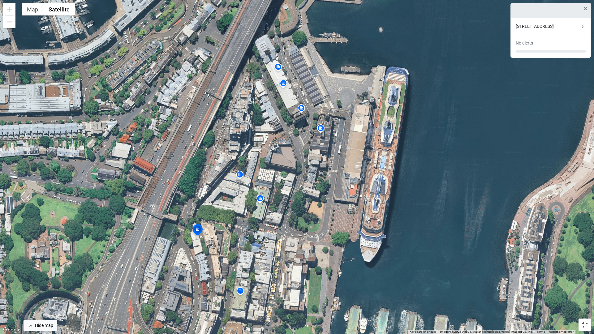
click at [262, 198] on img at bounding box center [260, 199] width 10 height 11
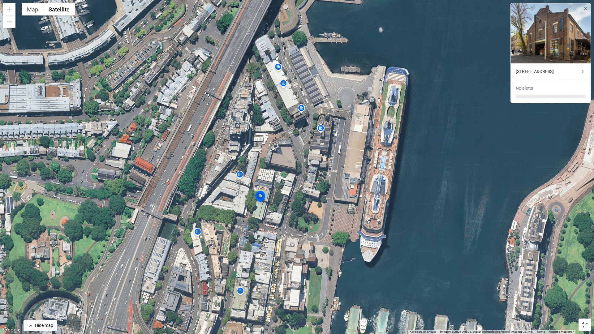
click at [572, 72] on div "12-26 Playfair Street" at bounding box center [548, 71] width 64 height 6
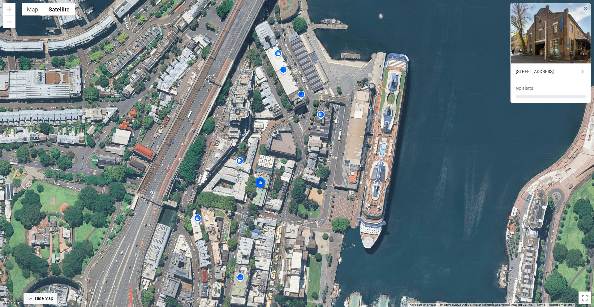
click at [440, 10] on button "Close" at bounding box center [441, 11] width 4 height 4
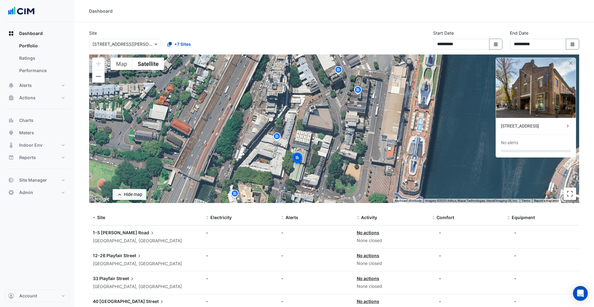
click at [281, 134] on img at bounding box center [277, 137] width 10 height 11
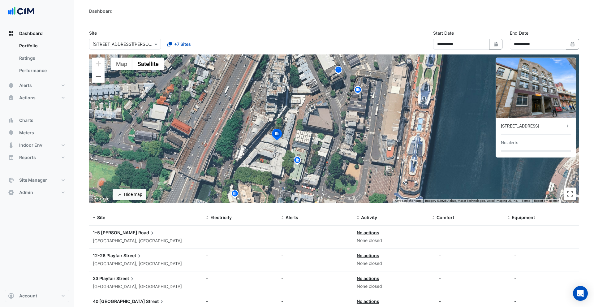
click at [514, 125] on div "33 Playfair Street" at bounding box center [533, 126] width 64 height 6
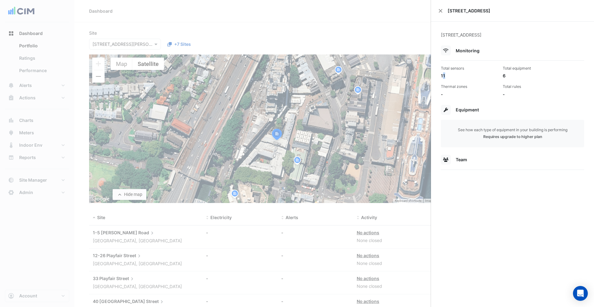
drag, startPoint x: 442, startPoint y: 77, endPoint x: 447, endPoint y: 77, distance: 5.0
click at [447, 77] on div "11" at bounding box center [469, 75] width 57 height 6
click at [443, 9] on div "33 Playfair Street" at bounding box center [512, 11] width 163 height 22
click at [442, 10] on button "Close" at bounding box center [441, 11] width 4 height 4
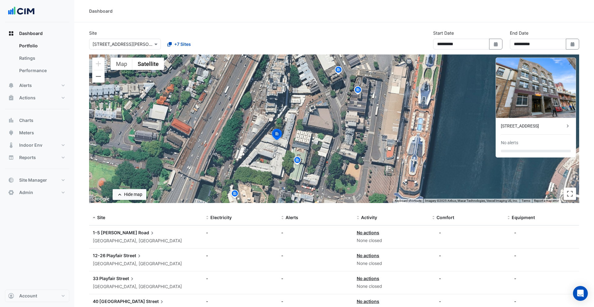
click at [297, 163] on img at bounding box center [297, 161] width 10 height 11
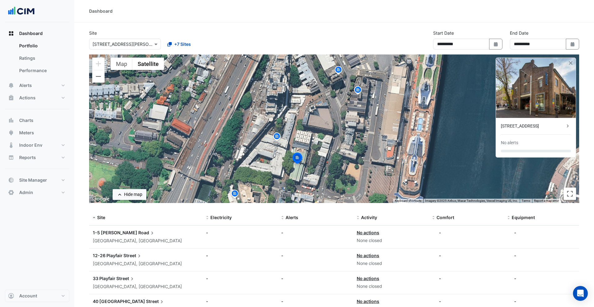
click at [299, 162] on img at bounding box center [298, 159] width 14 height 15
click at [345, 141] on div "To navigate, press the arrow keys. To activate drag with keyboard, press Alt + …" at bounding box center [334, 128] width 490 height 149
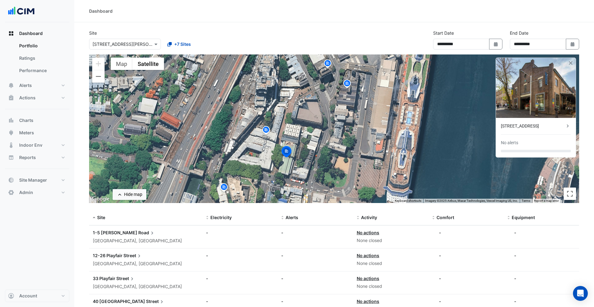
drag, startPoint x: 339, startPoint y: 132, endPoint x: 327, endPoint y: 125, distance: 13.9
click at [327, 125] on div "To activate drag with keyboard, press Alt + Enter. Once in keyboard drag state,…" at bounding box center [334, 128] width 490 height 149
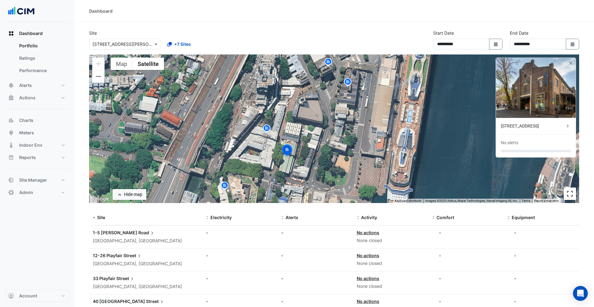
click at [566, 194] on button "Toggle fullscreen view" at bounding box center [570, 194] width 12 height 12
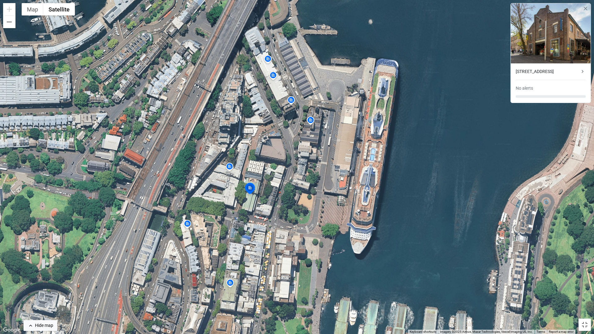
click at [192, 224] on img at bounding box center [188, 224] width 10 height 11
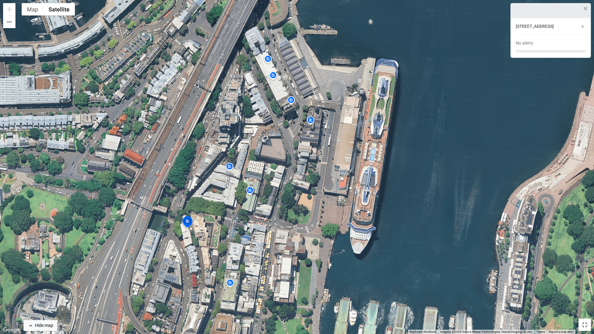
click at [252, 193] on img at bounding box center [250, 191] width 10 height 11
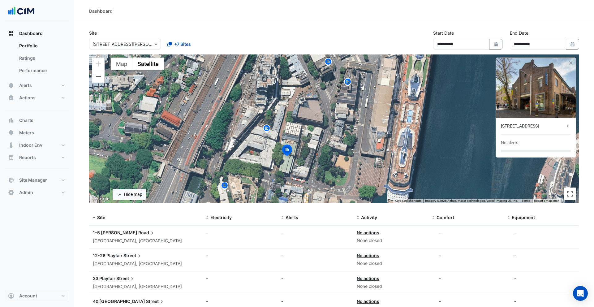
click at [148, 51] on div "**********" at bounding box center [334, 42] width 498 height 25
click at [132, 47] on div "Select a Site × 1-5 Hickson Road" at bounding box center [120, 44] width 63 height 6
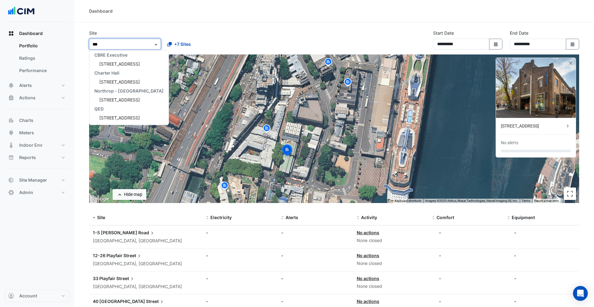
scroll to position [29, 0]
type input "*******"
click at [104, 53] on span "68 Pitt St" at bounding box center [119, 54] width 41 height 5
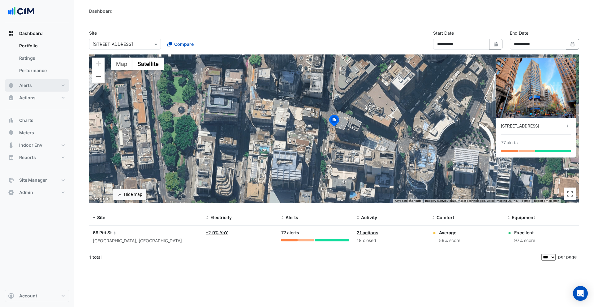
click at [28, 89] on button "Alerts" at bounding box center [37, 85] width 64 height 12
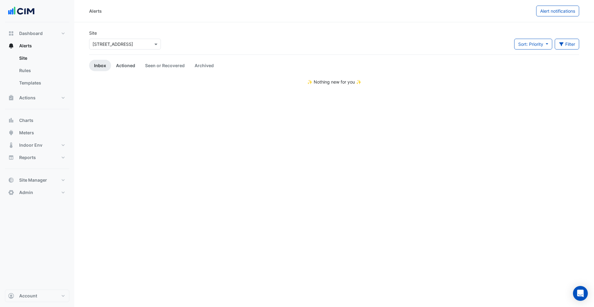
click at [123, 69] on link "Actioned" at bounding box center [125, 65] width 29 height 11
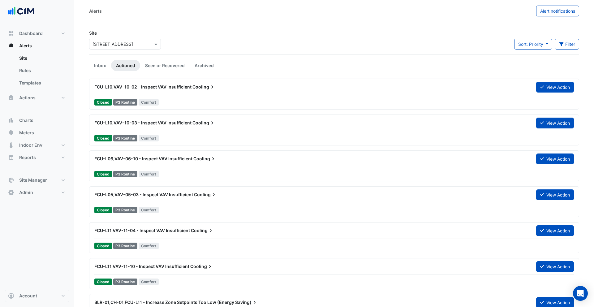
click at [224, 91] on div "FCU-L10,VAV-10-02 - Inspect VAV Insufficient Cooling" at bounding box center [312, 86] width 442 height 11
click at [29, 35] on span "Dashboard" at bounding box center [31, 33] width 24 height 6
select select "***"
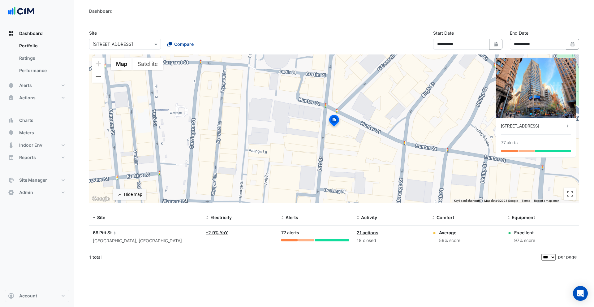
click at [183, 45] on span "Compare" at bounding box center [183, 44] width 19 height 6
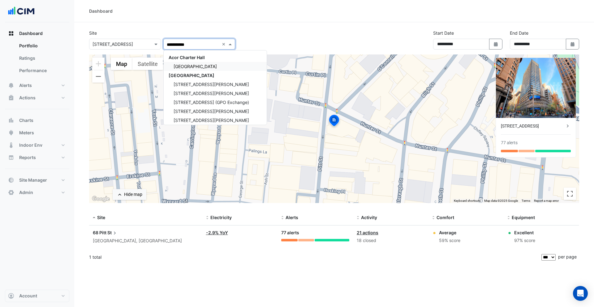
type input "**********"
click at [200, 76] on span "CBRE Charter Hall" at bounding box center [192, 75] width 46 height 5
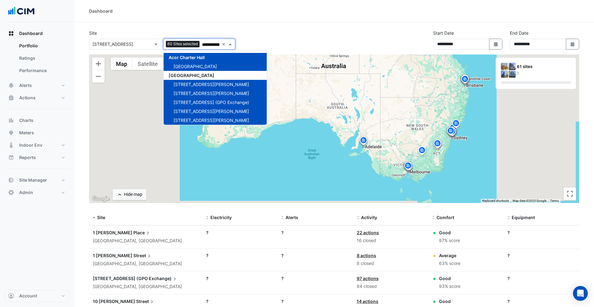
click at [294, 30] on div "**********" at bounding box center [334, 42] width 498 height 25
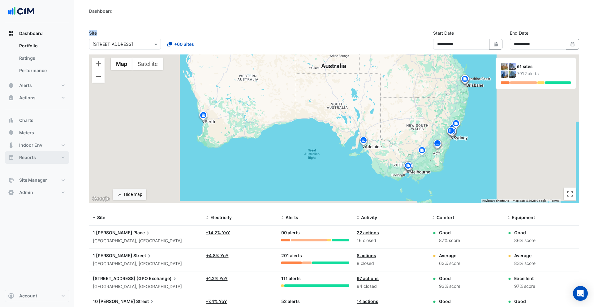
click at [31, 159] on span "Reports" at bounding box center [27, 157] width 17 height 6
select select "***"
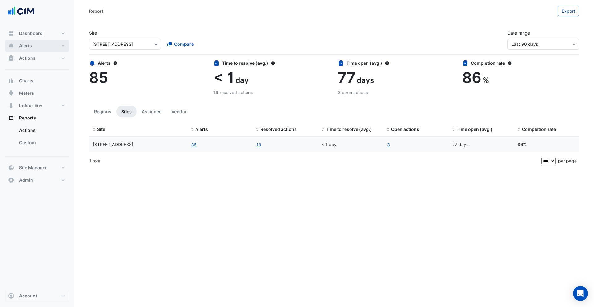
click at [29, 45] on span "Alerts" at bounding box center [25, 46] width 13 height 6
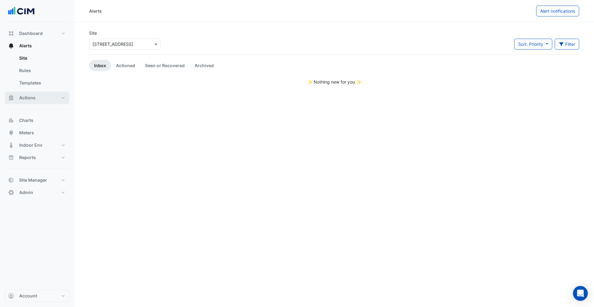
click at [38, 97] on button "Actions" at bounding box center [37, 98] width 64 height 12
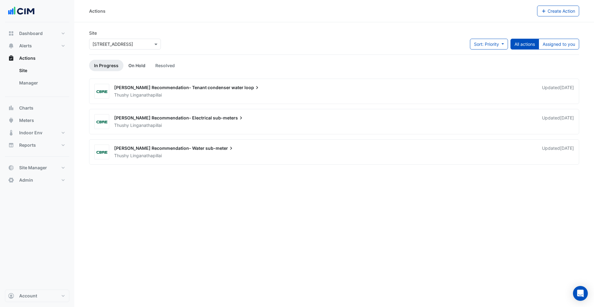
click at [141, 66] on link "On Hold" at bounding box center [136, 65] width 27 height 11
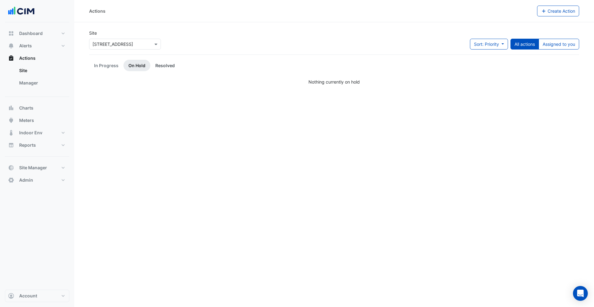
click at [159, 63] on link "Resolved" at bounding box center [164, 65] width 29 height 11
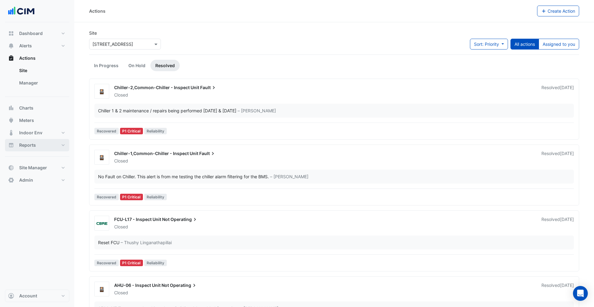
click at [48, 148] on button "Reports" at bounding box center [37, 145] width 64 height 12
select select "***"
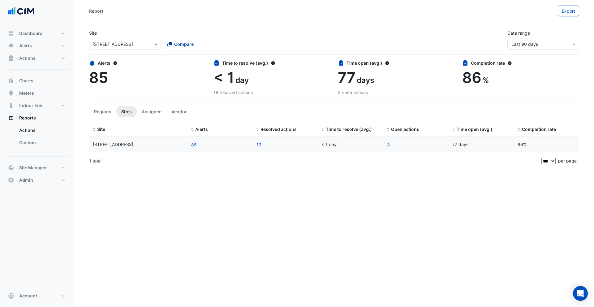
click at [186, 47] on span "Compare" at bounding box center [183, 44] width 19 height 6
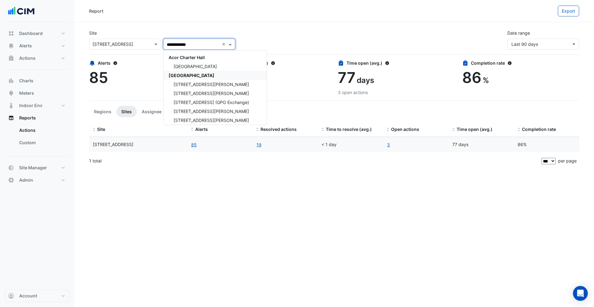
click at [191, 74] on span "CBRE Charter Hall" at bounding box center [192, 75] width 46 height 5
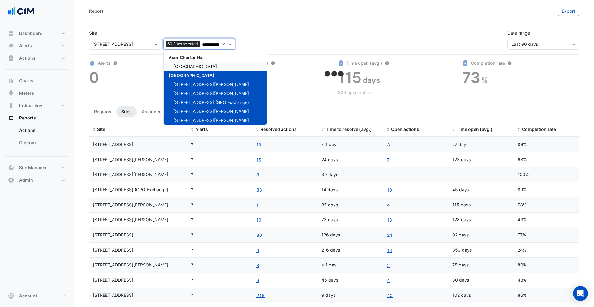
type input "**********"
click at [280, 36] on div "**********" at bounding box center [334, 37] width 498 height 25
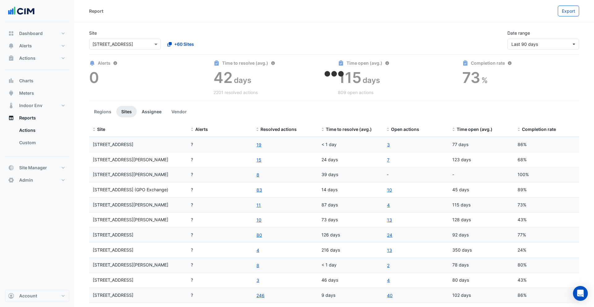
click at [154, 109] on button "Assignee" at bounding box center [152, 111] width 30 height 11
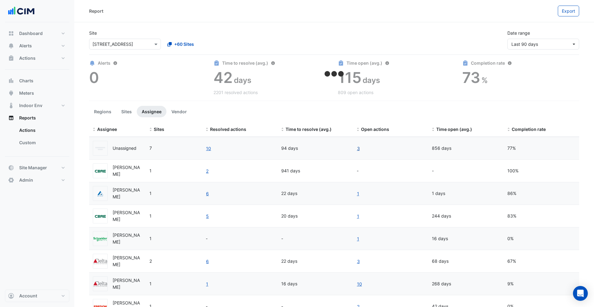
click at [359, 149] on link "3" at bounding box center [358, 148] width 3 height 7
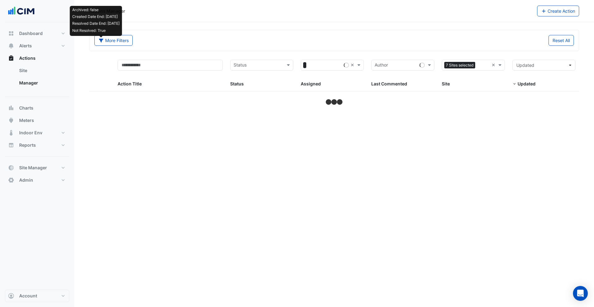
select select "***"
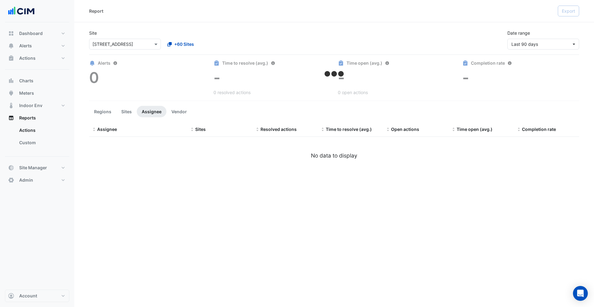
select select "***"
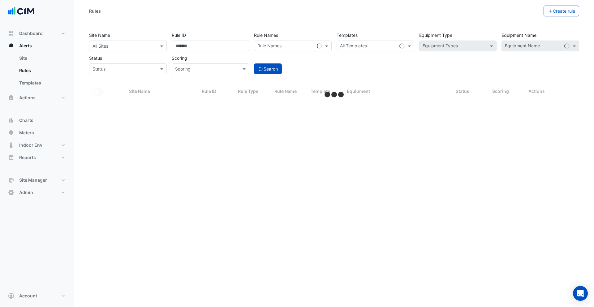
select select "***"
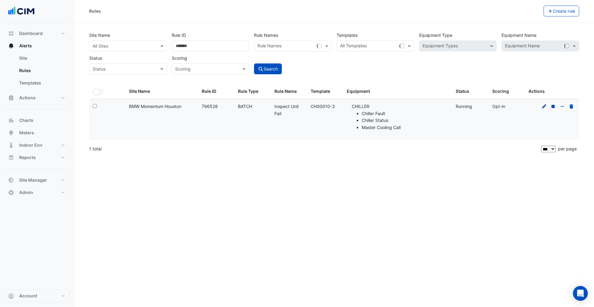
click at [543, 106] on icon at bounding box center [544, 106] width 4 height 4
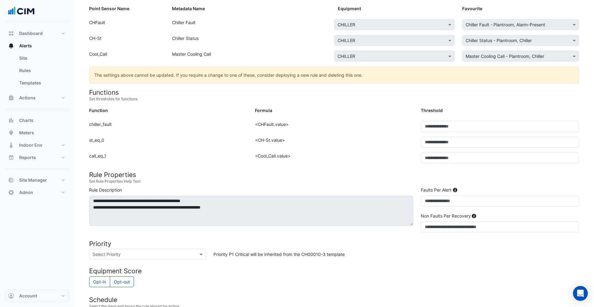
scroll to position [18, 0]
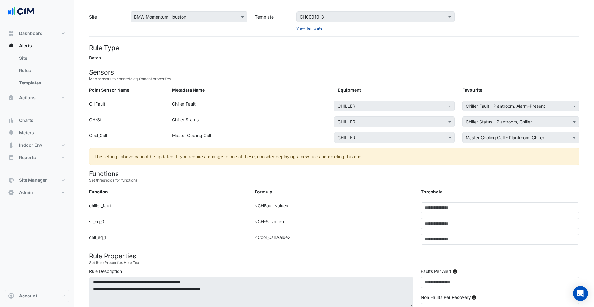
click at [300, 29] on link "View Template" at bounding box center [309, 28] width 26 height 5
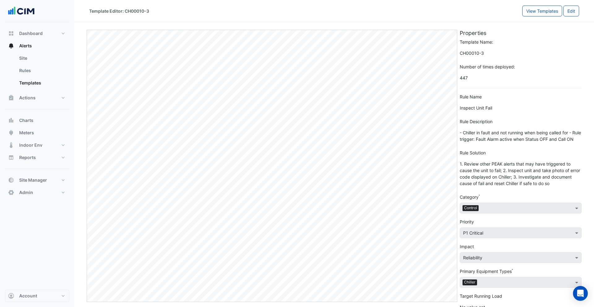
drag, startPoint x: 124, startPoint y: 11, endPoint x: 139, endPoint y: 11, distance: 15.2
click at [150, 11] on div "Template Editor: CH00010-3" at bounding box center [305, 11] width 433 height 11
drag, startPoint x: 125, startPoint y: 11, endPoint x: 149, endPoint y: 12, distance: 24.8
click at [149, 12] on div "Template Editor: CH00010-3" at bounding box center [305, 11] width 433 height 11
copy div "CH00010-3"
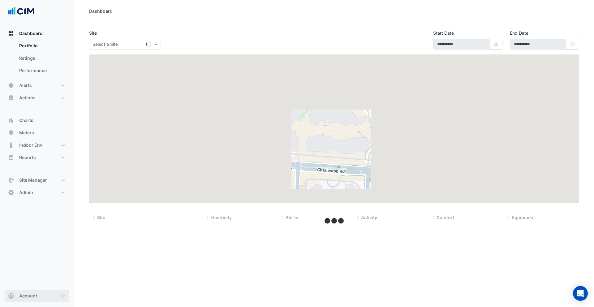
click at [30, 294] on span "Account" at bounding box center [28, 296] width 18 height 6
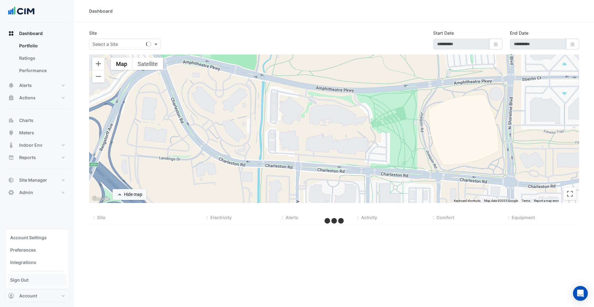
click at [28, 280] on link "Sign Out" at bounding box center [37, 280] width 59 height 12
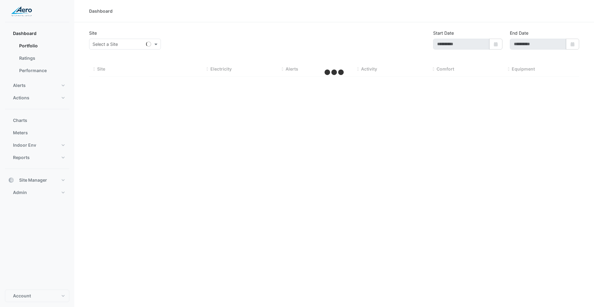
type input "**********"
select select "***"
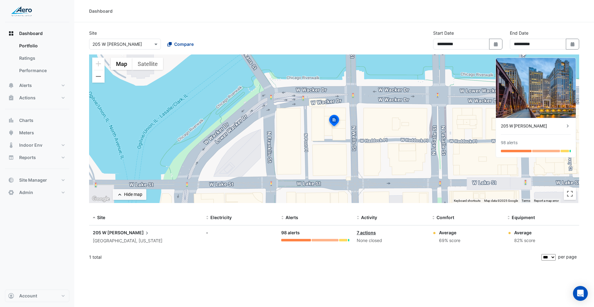
click at [179, 47] on span "Compare" at bounding box center [183, 44] width 19 height 6
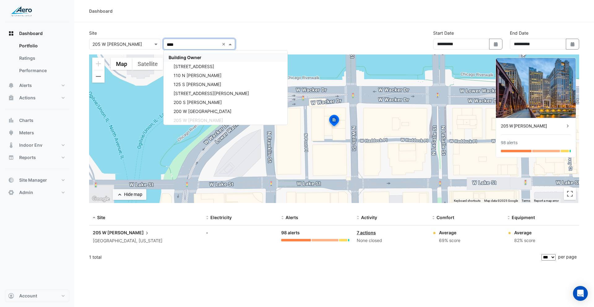
type input "*****"
click at [188, 55] on span "Building Owner" at bounding box center [185, 57] width 33 height 5
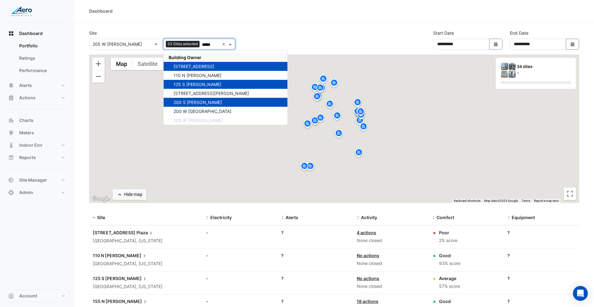
click at [270, 33] on div "Site Select a Site × [STREET_ADDRESS][PERSON_NAME] Add sites to compare 33 Site…" at bounding box center [334, 42] width 498 height 25
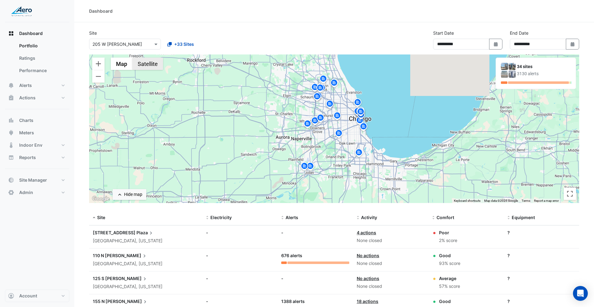
click at [145, 66] on button "Satellite" at bounding box center [147, 64] width 31 height 12
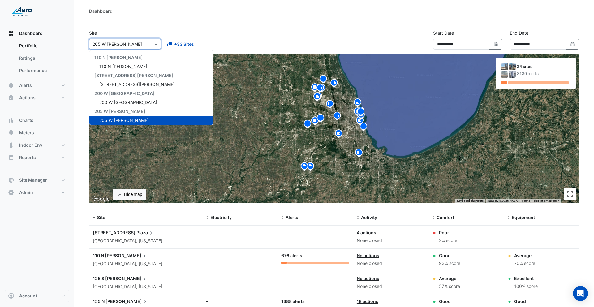
click at [141, 48] on div "Select a Site × [STREET_ADDRESS][PERSON_NAME]" at bounding box center [125, 44] width 72 height 11
click at [124, 64] on span "110 N [PERSON_NAME]" at bounding box center [123, 66] width 48 height 5
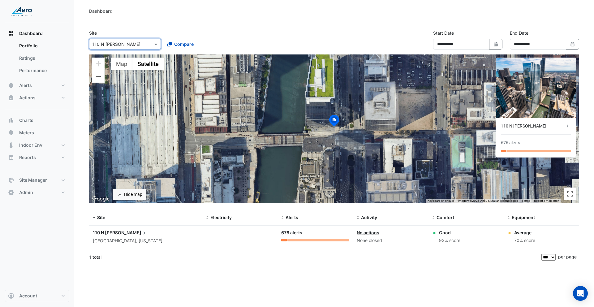
click at [128, 47] on input "text" at bounding box center [119, 44] width 53 height 6
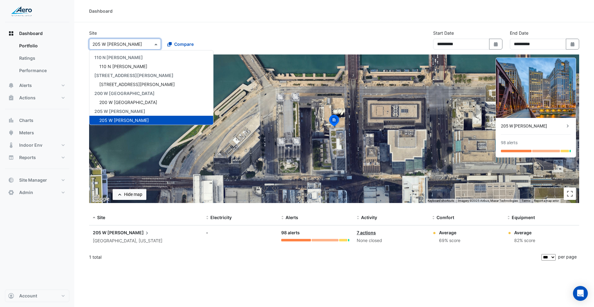
scroll to position [18, 0]
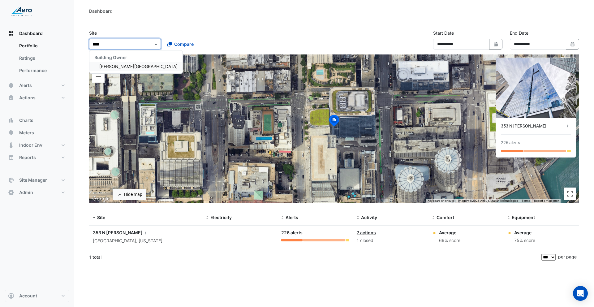
type input "*****"
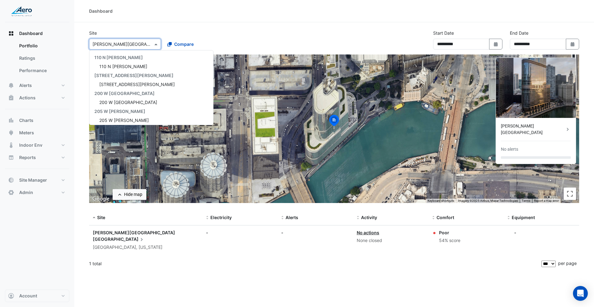
scroll to position [388, 0]
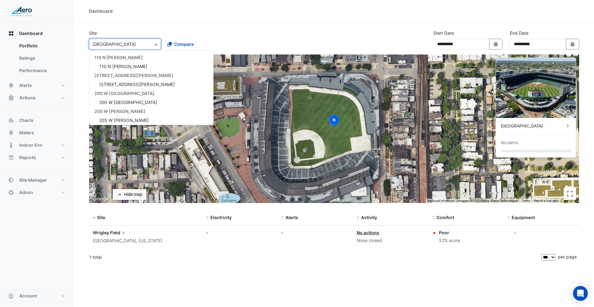
scroll to position [415, 0]
